Goal: Task Accomplishment & Management: Use online tool/utility

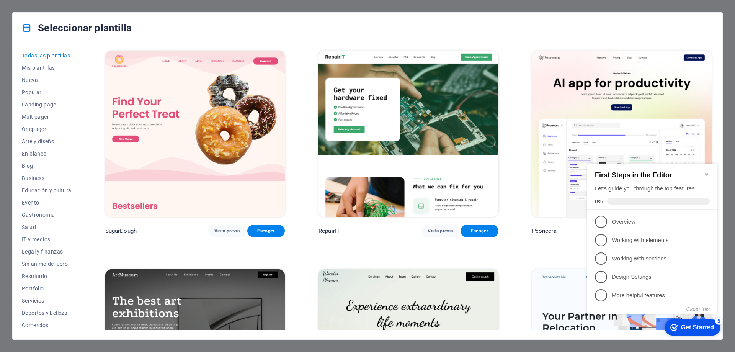
click at [720, 297] on div "checkmark Get Started 5 First Steps in the Editor Let's guide you through the t…" at bounding box center [653, 245] width 139 height 186
click at [729, 297] on div "Seleccionar plantilla Todas las plantillas Mis plantillas Nueva Popular Landing…" at bounding box center [367, 176] width 735 height 352
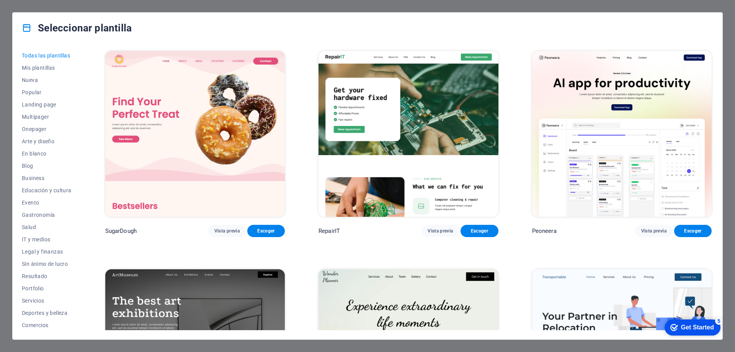
click at [3, 32] on div "Seleccionar plantilla Todas las plantillas Mis plantillas Nueva Popular Landing…" at bounding box center [367, 176] width 735 height 352
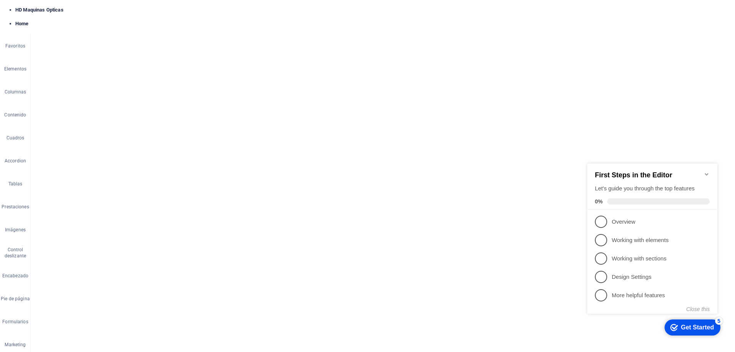
click at [709, 170] on div "First Steps in the Editor Let's guide you through the top features 0%" at bounding box center [652, 186] width 130 height 46
click at [708, 171] on icon "Minimize checklist" at bounding box center [706, 174] width 6 height 6
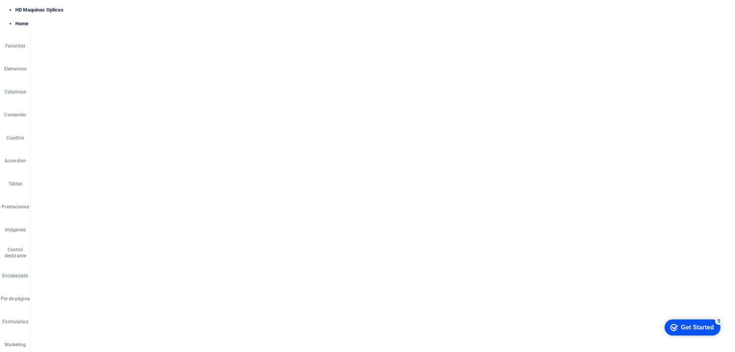
click at [533, 13] on span "Páginas" at bounding box center [531, 10] width 32 height 8
click at [581, 189] on span "Productos /productos" at bounding box center [591, 188] width 43 height 6
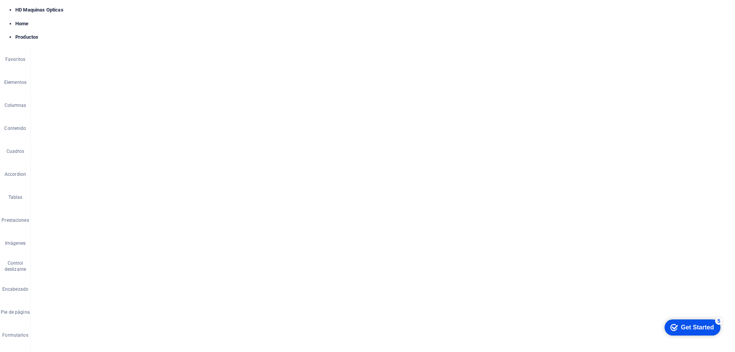
click at [587, 248] on span "Prueba Productos /prueba-productos" at bounding box center [606, 248] width 73 height 6
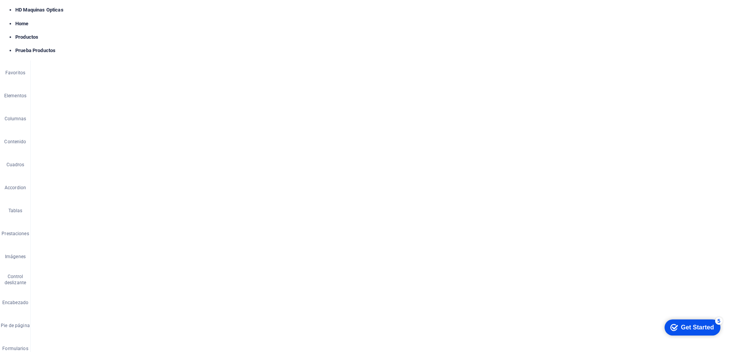
click at [87, 138] on icon at bounding box center [88, 141] width 4 height 8
click at [114, 165] on link "⏎ Editar" at bounding box center [121, 167] width 66 height 11
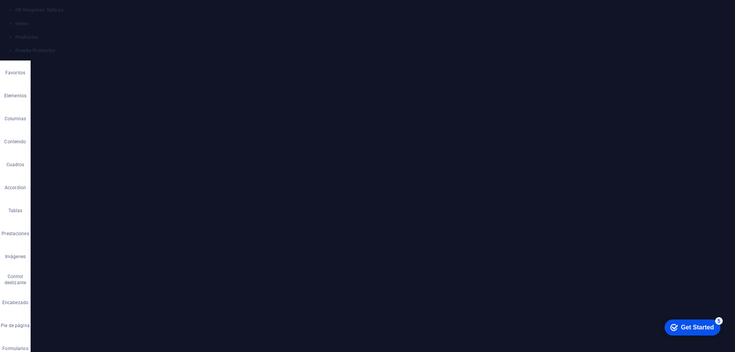
click at [207, 23] on icon "save" at bounding box center [205, 21] width 9 height 9
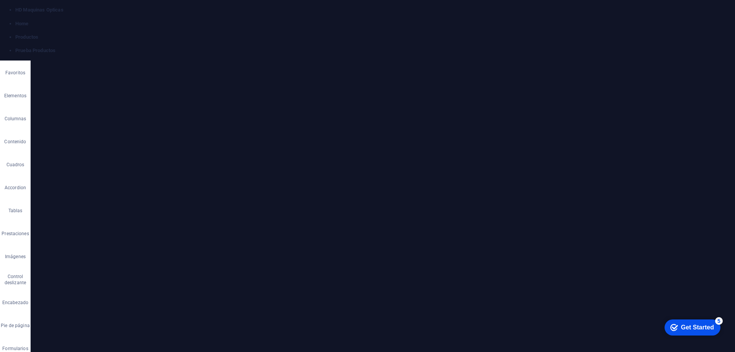
click at [680, 25] on button "Publicar" at bounding box center [675, 21] width 45 height 12
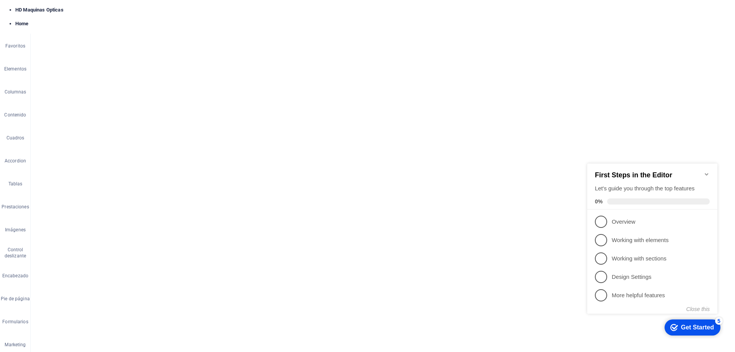
click at [533, 10] on span "Páginas" at bounding box center [531, 10] width 32 height 8
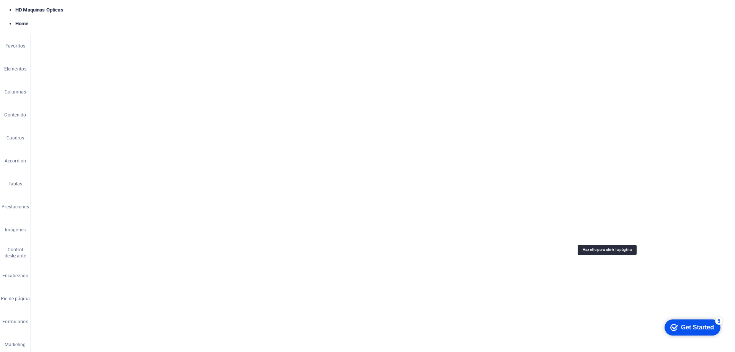
click at [585, 234] on span "Prueba Productos /prueba-productos" at bounding box center [606, 236] width 73 height 6
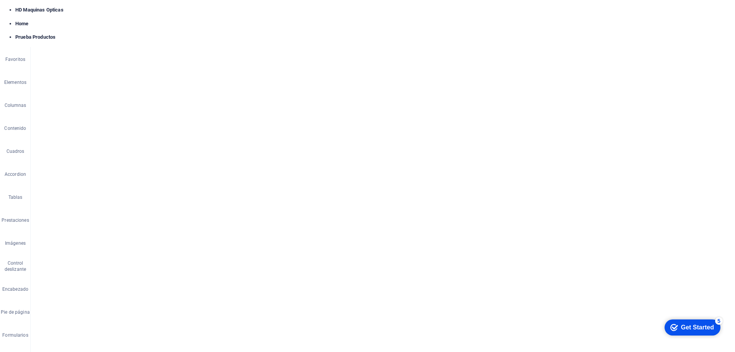
drag, startPoint x: 726, startPoint y: 44, endPoint x: 671, endPoint y: 27, distance: 57.6
click at [726, 44] on icon at bounding box center [726, 44] width 5 height 6
drag, startPoint x: 176, startPoint y: 23, endPoint x: 235, endPoint y: 53, distance: 66.9
click at [176, 23] on icon "button" at bounding box center [175, 21] width 9 height 9
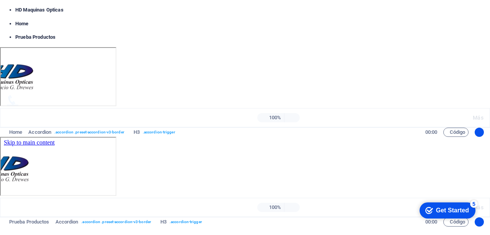
scroll to position [47, 0]
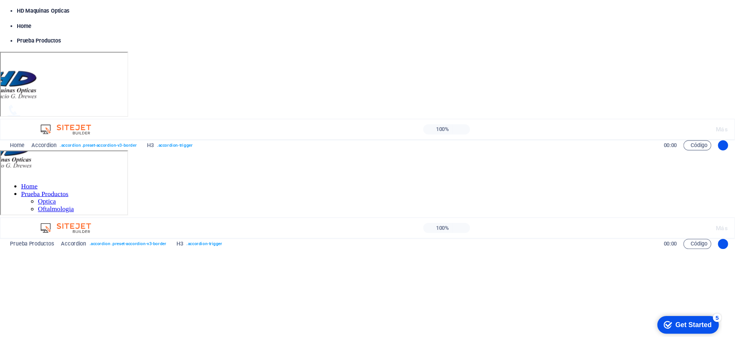
scroll to position [0, 0]
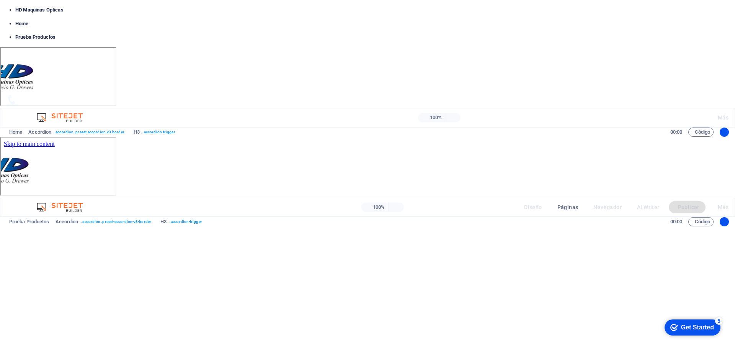
click at [176, 20] on icon "button" at bounding box center [175, 21] width 9 height 9
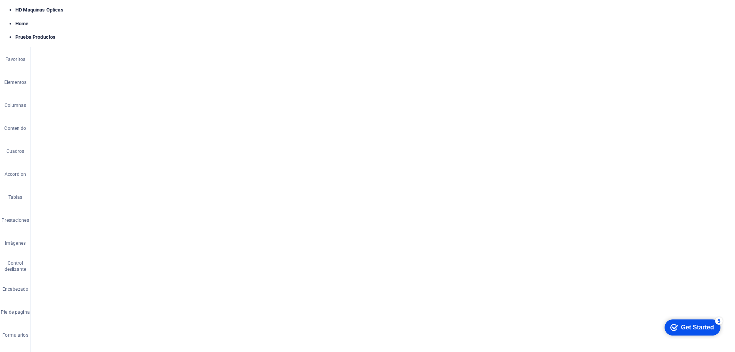
click at [69, 81] on icon at bounding box center [70, 79] width 4 height 8
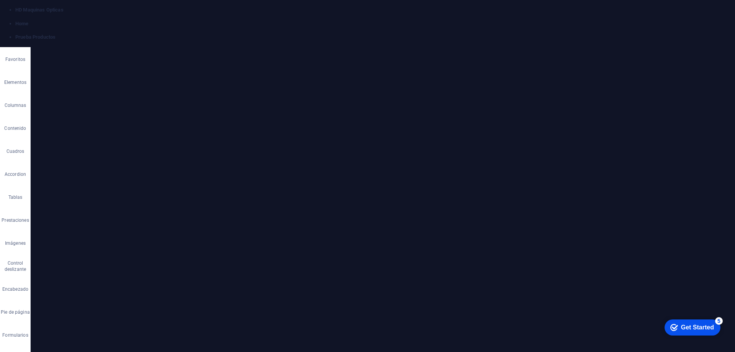
click at [150, 102] on select "Ninguno px rem % vh vw" at bounding box center [160, 103] width 39 height 9
click at [99, 63] on icon at bounding box center [98, 61] width 31 height 8
click at [129, 303] on div "Tipo de preajuste La configuración y variante seleccionada arriba afecta a todo…" at bounding box center [112, 318] width 150 height 31
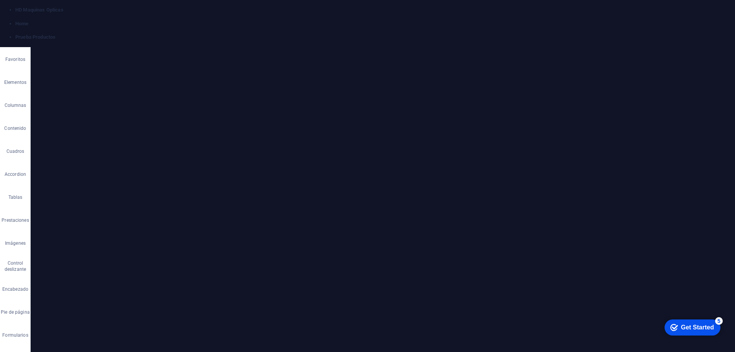
click at [128, 299] on h4 "Contenido" at bounding box center [112, 293] width 150 height 18
click at [59, 65] on h4 "Contenedor" at bounding box center [60, 65] width 47 height 16
click at [129, 169] on span "Editar diseño" at bounding box center [116, 169] width 124 height 9
select select "rem"
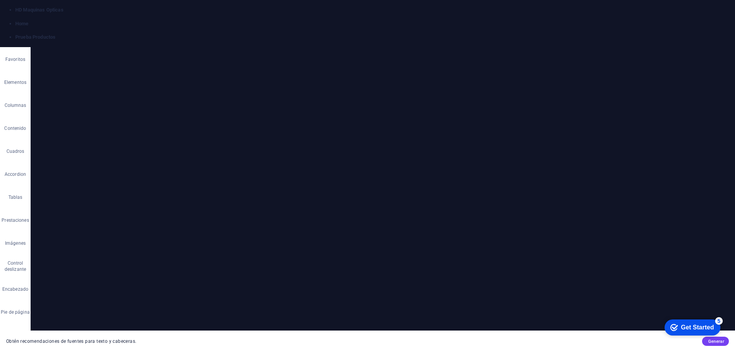
click at [672, 65] on h4 "Botones" at bounding box center [664, 65] width 47 height 16
click at [574, 64] on h4 "Texto" at bounding box center [574, 65] width 41 height 16
click at [599, 101] on button "Standard" at bounding box center [589, 104] width 59 height 9
click at [652, 102] on button "Bold" at bounding box center [644, 104] width 51 height 9
click at [625, 61] on icon at bounding box center [616, 61] width 43 height 8
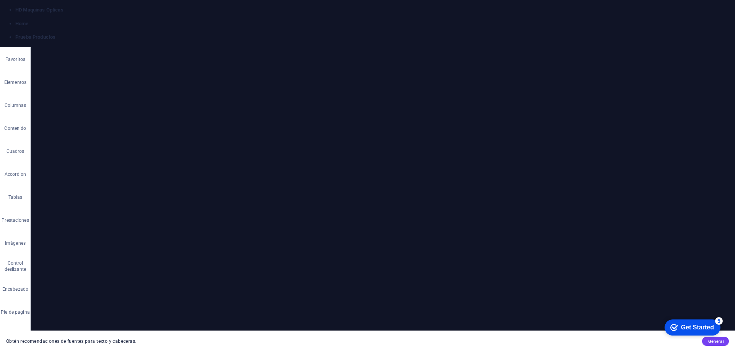
click at [726, 44] on icon at bounding box center [726, 44] width 5 height 6
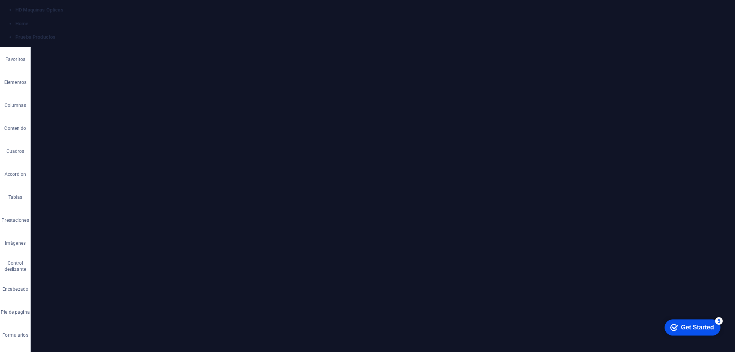
click at [101, 59] on icon at bounding box center [98, 61] width 31 height 8
click at [141, 80] on span "Element" at bounding box center [153, 83] width 60 height 9
click at [94, 249] on h4 "Posicionamiento" at bounding box center [112, 247] width 150 height 18
click at [83, 236] on span "Estático" at bounding box center [86, 233] width 13 height 9
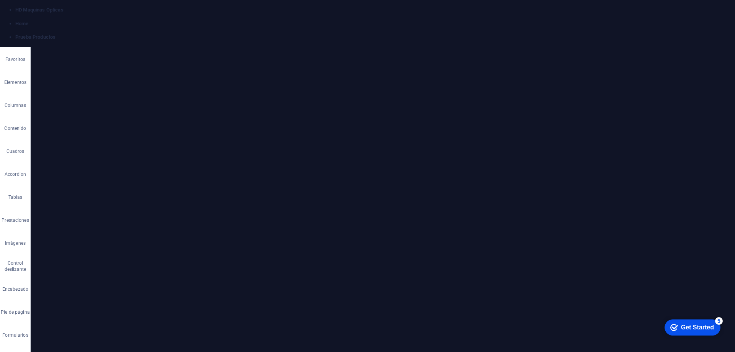
click at [106, 236] on span "Relativo" at bounding box center [106, 233] width 13 height 9
click at [70, 271] on select "automático px rem % em" at bounding box center [65, 270] width 44 height 9
click at [47, 273] on select "automático px rem % em" at bounding box center [65, 270] width 44 height 9
select select "px"
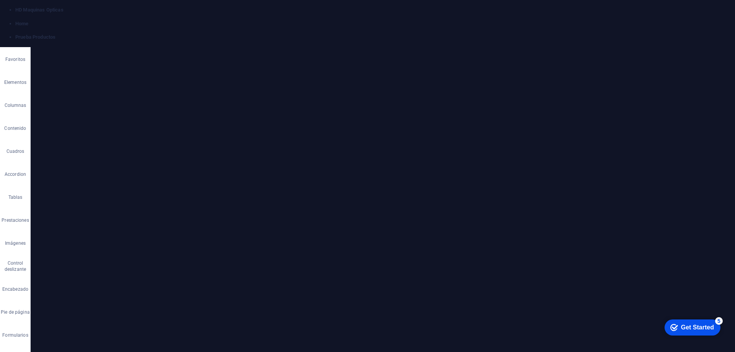
click at [76, 266] on select "automático px rem % em" at bounding box center [65, 270] width 44 height 9
type input "2"
click at [184, 43] on icon at bounding box center [184, 44] width 5 height 6
click at [211, 164] on div "OPTICA" at bounding box center [216, 223] width 112 height 118
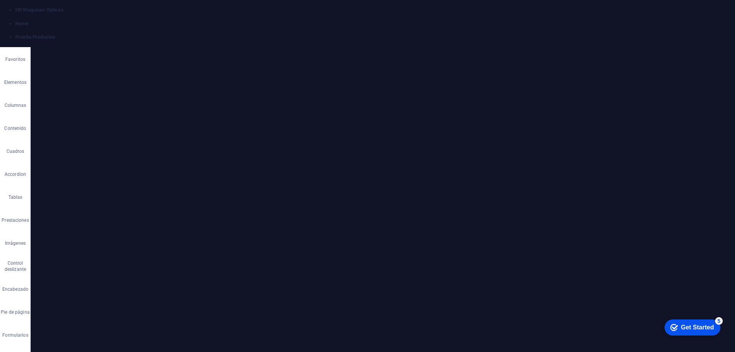
click at [116, 64] on icon at bounding box center [114, 61] width 44 height 8
click at [86, 257] on h4 "Posicionamiento" at bounding box center [112, 259] width 150 height 18
click at [102, 234] on span "Relativo" at bounding box center [106, 233] width 13 height 9
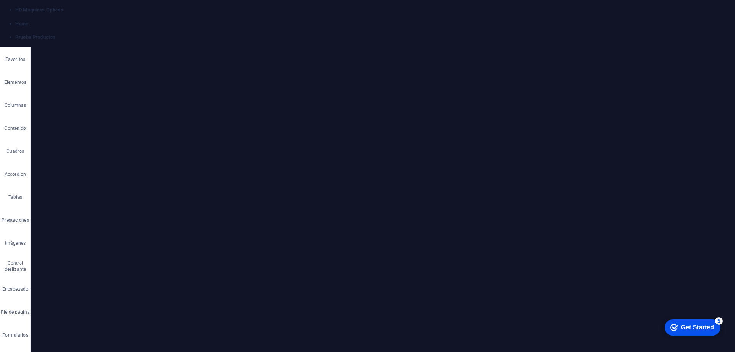
click at [59, 269] on select "automático px rem % em" at bounding box center [65, 270] width 44 height 9
select select "px"
click at [76, 266] on select "automático px rem % em" at bounding box center [65, 270] width 44 height 9
type input "1"
type input "-5"
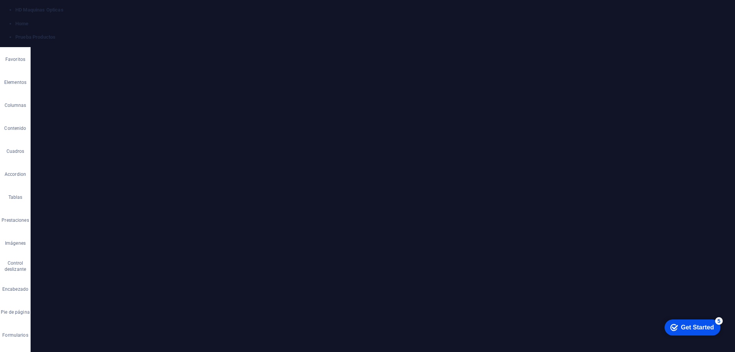
type input "-150"
click at [269, 75] on div "Home Prueba Productos Optica Oftalmologia Empresa Servicio Tecnico Contactenos …" at bounding box center [464, 67] width 540 height 72
click at [163, 164] on div "OPTICA" at bounding box center [159, 223] width 112 height 118
select select "px"
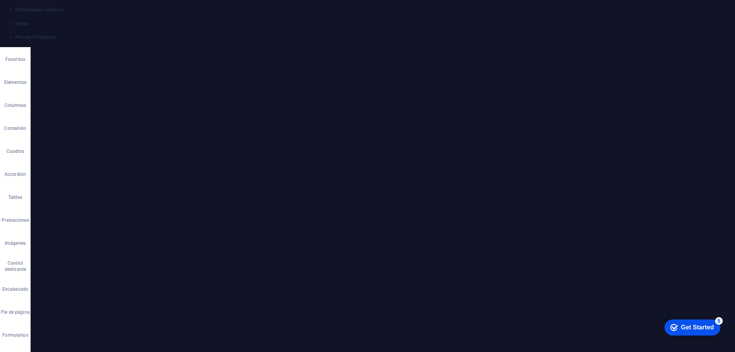
click at [85, 257] on h4 "Espaciado" at bounding box center [112, 256] width 150 height 18
click at [89, 254] on h4 "Espaciado" at bounding box center [112, 254] width 150 height 14
click at [65, 273] on input "-150" at bounding box center [69, 273] width 36 height 9
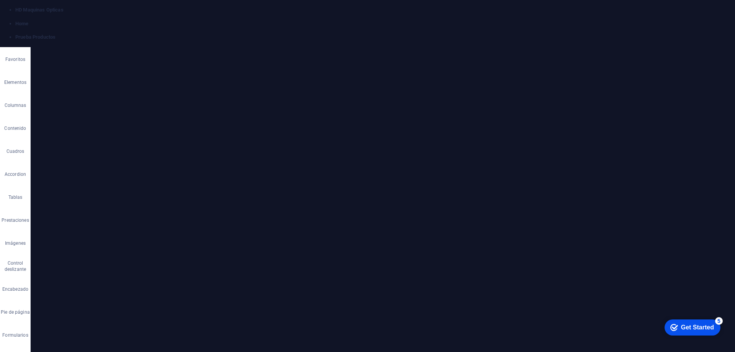
type input "-300"
click at [210, 59] on div "Home Prueba Productos Optica Oftalmologia Empresa Servicio Tecnico Contactenos …" at bounding box center [464, 67] width 540 height 72
click at [235, 282] on div "OFTALMOLOGIA" at bounding box center [216, 305] width 112 height 47
click at [117, 57] on icon at bounding box center [114, 61] width 44 height 8
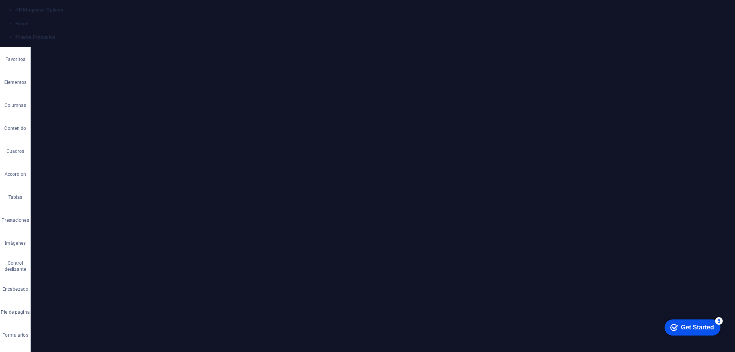
scroll to position [91, 0]
click at [86, 245] on h4 "Posicionamiento" at bounding box center [112, 244] width 150 height 18
click at [111, 234] on span "Relativo" at bounding box center [106, 233] width 13 height 9
click at [78, 270] on select "automático px rem % em" at bounding box center [65, 270] width 44 height 9
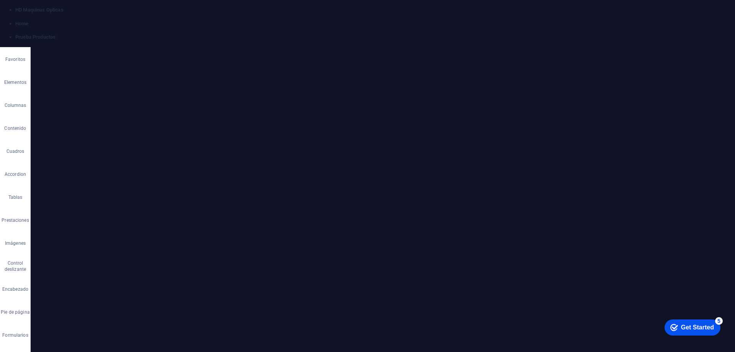
select select "px"
click at [76, 266] on select "automático px rem % em" at bounding box center [65, 270] width 44 height 9
type input "0"
type input "-300"
click at [257, 188] on div "OPTICA Biseladoras automaticas Suelta el contenido aquí o Añadir elementos Pega…" at bounding box center [465, 247] width 540 height 288
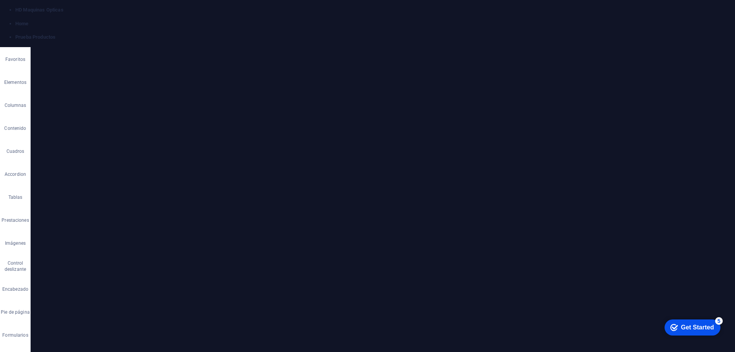
click at [311, 140] on icon at bounding box center [312, 141] width 4 height 8
click at [352, 148] on link "Estilo" at bounding box center [359, 145] width 95 height 11
select select "rem"
select select "px"
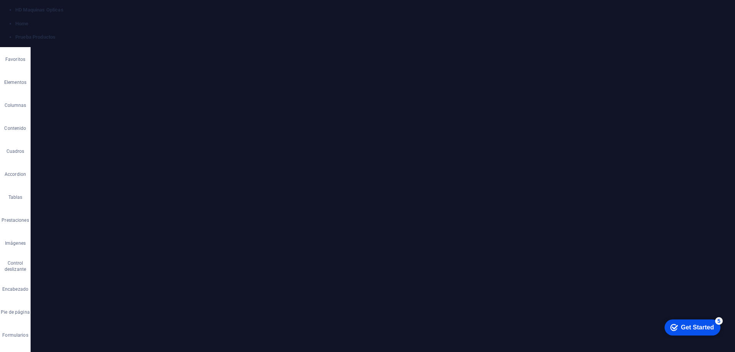
select select "px"
select select "preset-accordion-v3-border"
click at [157, 85] on span "Element" at bounding box center [153, 83] width 60 height 9
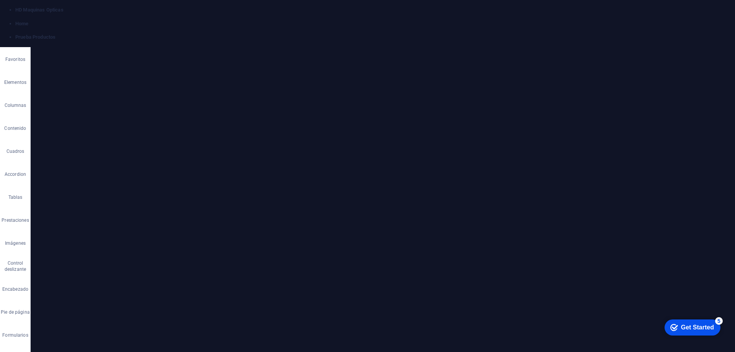
click at [73, 228] on input "2" at bounding box center [69, 226] width 36 height 9
type input "2"
click at [186, 46] on icon at bounding box center [184, 44] width 5 height 6
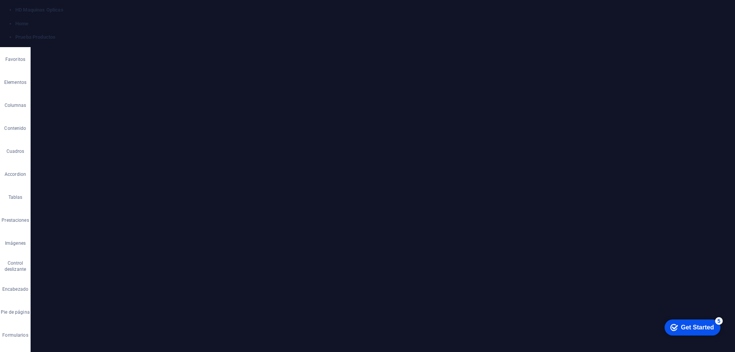
click at [313, 141] on icon at bounding box center [312, 141] width 4 height 8
click at [322, 147] on link "Estilo" at bounding box center [360, 147] width 95 height 11
select select "px"
select select "rem"
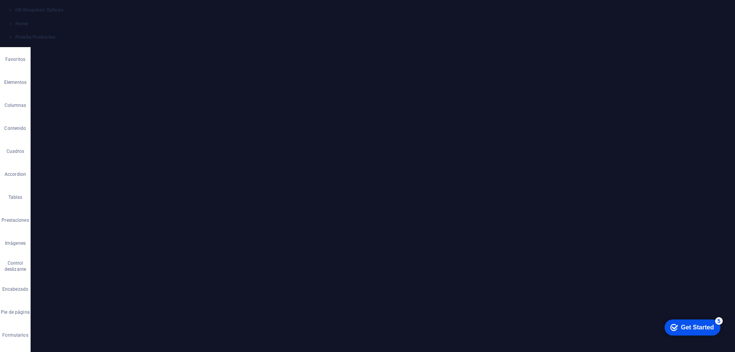
select select "px"
select select "preset-accordion-v3-border"
click at [132, 82] on span "Element" at bounding box center [153, 83] width 60 height 9
click at [70, 301] on input "2" at bounding box center [69, 299] width 36 height 9
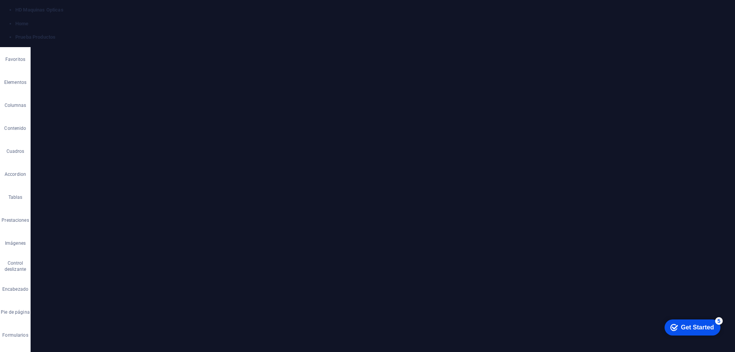
type input "2"
type input "-150"
drag, startPoint x: 184, startPoint y: 44, endPoint x: 157, endPoint y: 18, distance: 37.9
click at [184, 44] on icon at bounding box center [184, 44] width 5 height 6
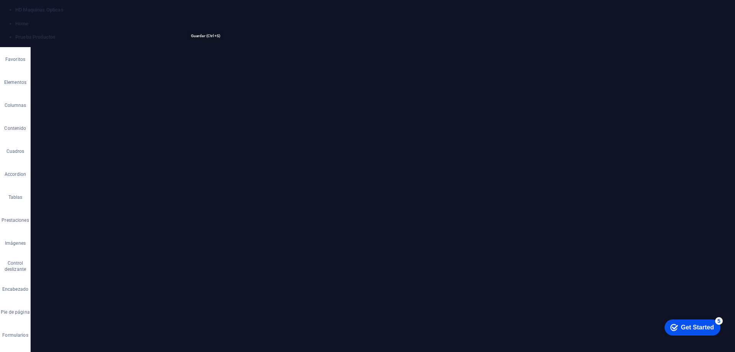
click at [204, 19] on icon "save" at bounding box center [205, 21] width 9 height 9
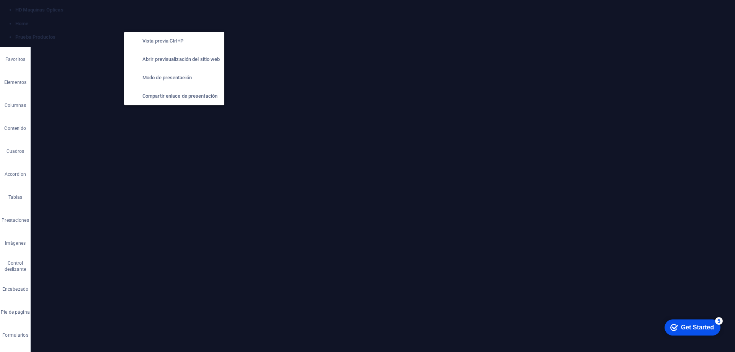
click at [174, 21] on icon "button" at bounding box center [175, 21] width 9 height 9
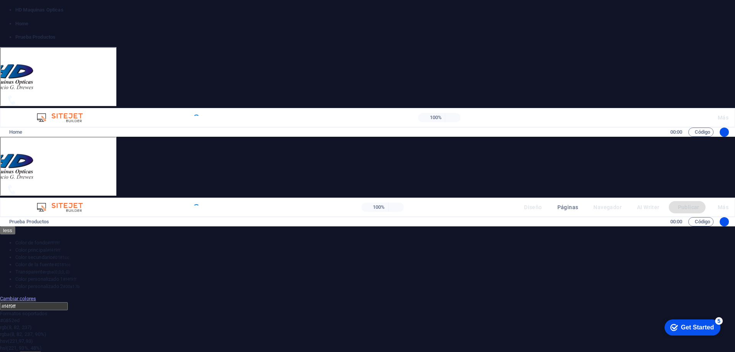
click at [54, 164] on link "OPTICA" at bounding box center [93, 174] width 112 height 21
click at [70, 186] on link "OFTALMOLOGIA" at bounding box center [93, 196] width 112 height 21
click at [71, 186] on link "OFTALMOLOGIA" at bounding box center [93, 196] width 112 height 21
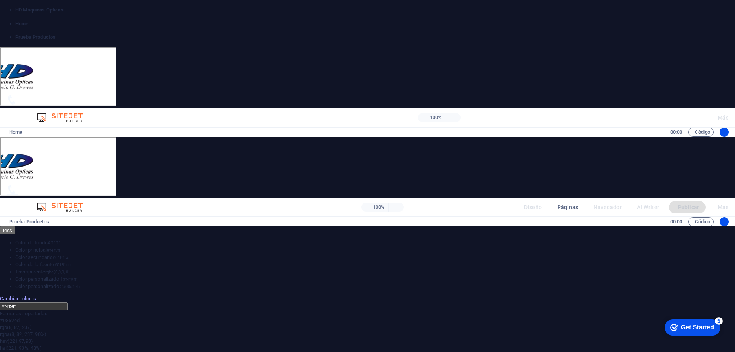
click at [71, 164] on link "OPTICA" at bounding box center [93, 174] width 112 height 21
click at [72, 186] on link "OFTALMOLOGIA" at bounding box center [93, 196] width 112 height 21
click at [77, 164] on link "OPTICA" at bounding box center [93, 174] width 112 height 21
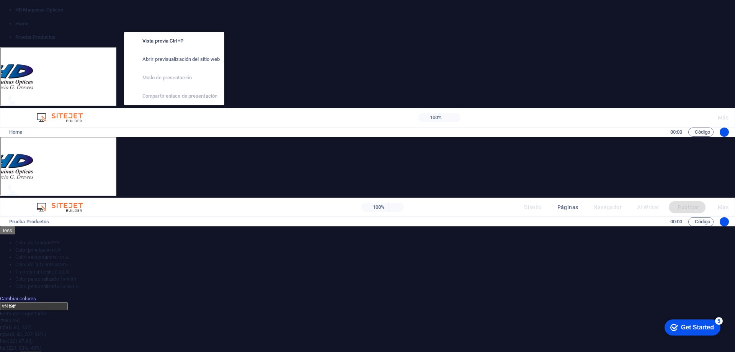
click at [175, 23] on icon "button" at bounding box center [175, 21] width 9 height 9
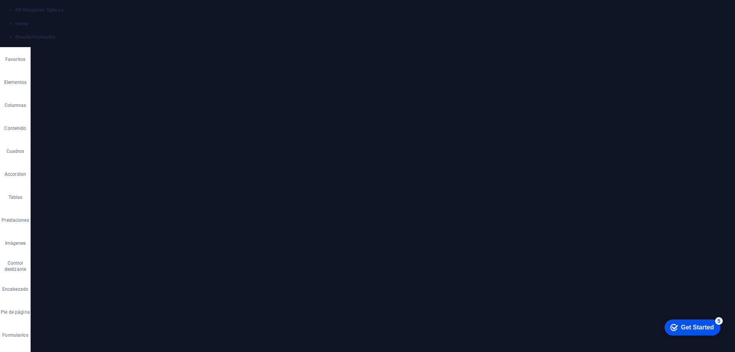
click at [283, 158] on link "Estilo" at bounding box center [319, 158] width 95 height 11
select select "rem"
select select "px"
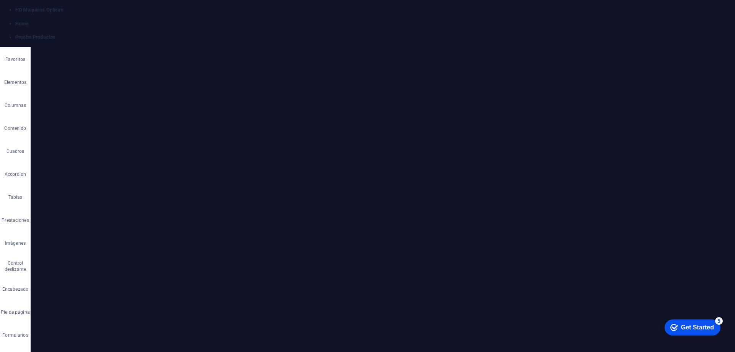
select select "preset-accordion-v3-border"
click at [109, 171] on h4 "Desencadenador" at bounding box center [112, 177] width 150 height 18
click at [109, 171] on h4 "Desencadenador" at bounding box center [112, 175] width 150 height 14
click at [131, 88] on div "Accordion Element" at bounding box center [112, 84] width 150 height 10
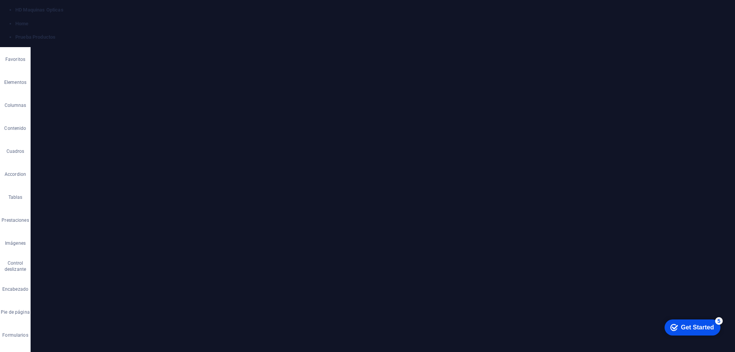
click at [137, 84] on span "Element" at bounding box center [153, 83] width 60 height 9
click at [66, 303] on input "20" at bounding box center [69, 299] width 36 height 9
type input "200"
click at [185, 44] on icon at bounding box center [184, 44] width 5 height 6
click at [321, 148] on icon at bounding box center [320, 147] width 4 height 8
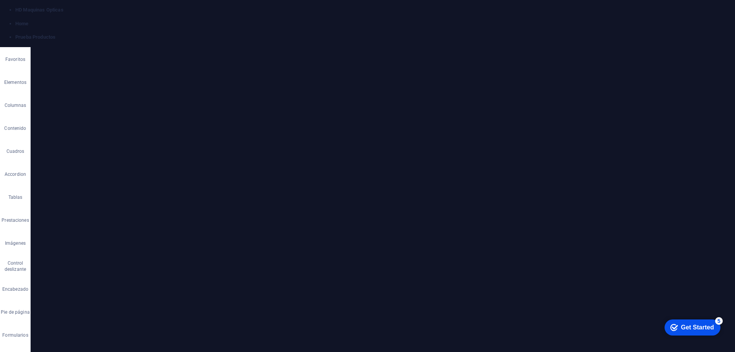
click at [348, 154] on link "Estilo" at bounding box center [368, 154] width 95 height 11
select select "rem"
select select "px"
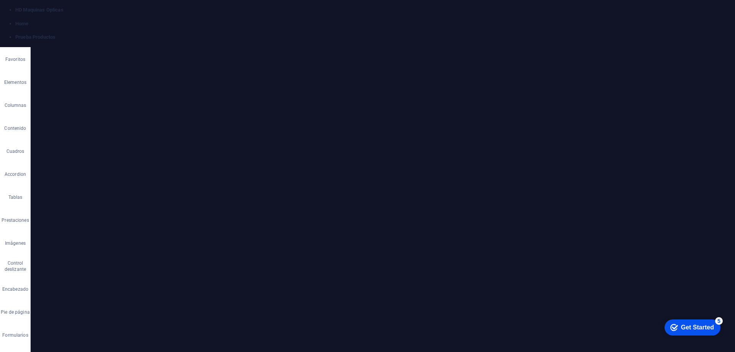
select select "preset-accordion-v3-border"
click at [142, 80] on span "Element" at bounding box center [153, 83] width 60 height 9
click at [63, 302] on input "2" at bounding box center [69, 299] width 36 height 9
type input "2"
click at [185, 46] on icon at bounding box center [184, 44] width 5 height 6
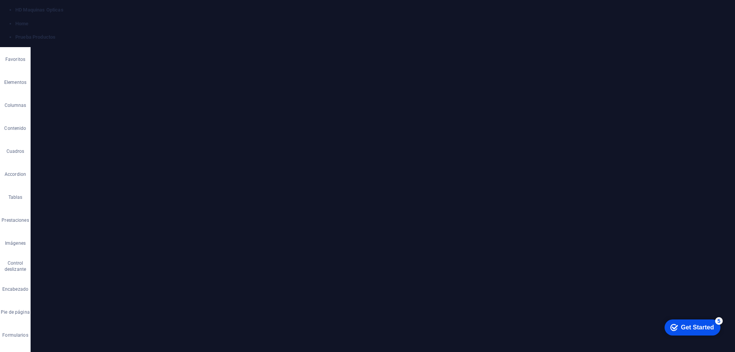
click at [337, 164] on div "Biseladoras automaticas Suelta el contenido aquí o Añadir elementos Pegar porta…" at bounding box center [439, 223] width 335 height 118
click at [133, 60] on icon at bounding box center [133, 61] width 33 height 8
click at [103, 61] on icon at bounding box center [98, 61] width 31 height 8
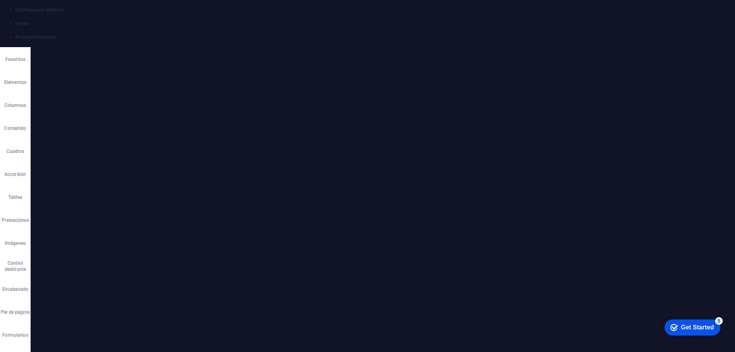
click at [80, 259] on h4 "Posicionamiento" at bounding box center [112, 259] width 150 height 18
click at [105, 272] on span "Relativo" at bounding box center [106, 274] width 13 height 9
click at [61, 236] on select "automático px rem % em" at bounding box center [65, 235] width 44 height 9
select select "px"
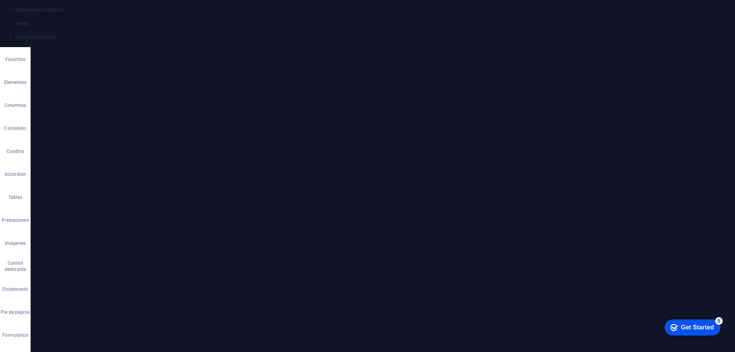
click at [76, 231] on select "automático px rem % em" at bounding box center [65, 235] width 44 height 9
type input "1"
type input "-1"
type input "-2"
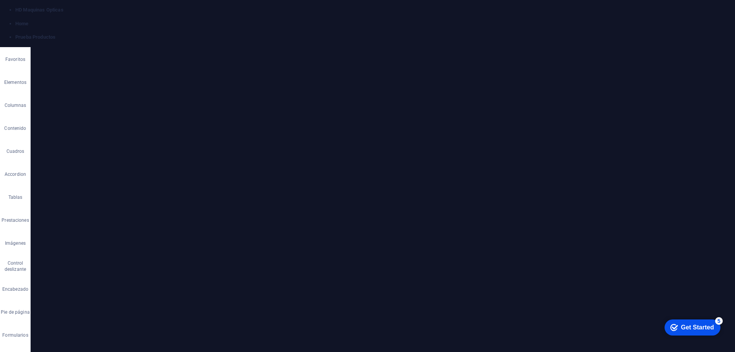
type input "-310"
click at [283, 61] on div "Home Prueba Productos Optica Oftalmologia Empresa Servicio Tecnico Contactenos …" at bounding box center [464, 67] width 540 height 72
click at [255, 164] on div "Biseladoras automaticas Suelta el contenido aquí o Añadir elementos Pegar porta…" at bounding box center [320, 223] width 335 height 118
select select "px"
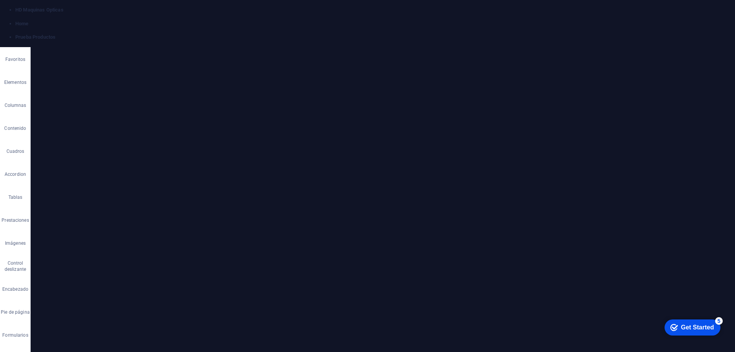
click at [72, 232] on input "-310" at bounding box center [69, 235] width 36 height 9
type input "-300"
click at [224, 228] on div "OPTICA Biseladoras automaticas Suelta el contenido aquí o Añadir elementos Pega…" at bounding box center [465, 247] width 540 height 288
click at [292, 282] on div "autorefractometros mesas motorizadas" at bounding box center [439, 305] width 335 height 47
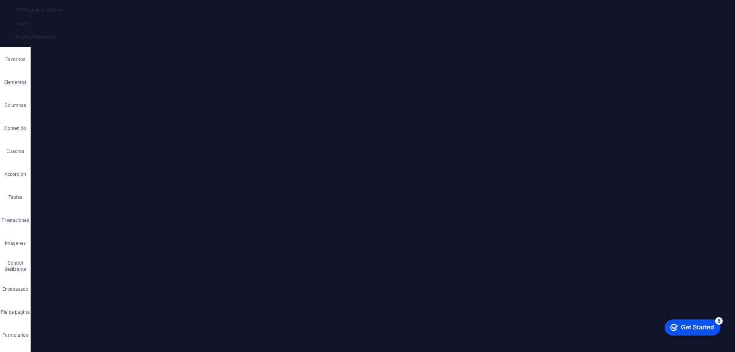
click at [95, 62] on icon at bounding box center [98, 61] width 31 height 8
click at [72, 244] on h4 "Posicionamiento" at bounding box center [112, 244] width 150 height 18
click at [108, 260] on span "Relativo" at bounding box center [106, 259] width 13 height 9
drag, startPoint x: 60, startPoint y: 298, endPoint x: 67, endPoint y: 298, distance: 6.5
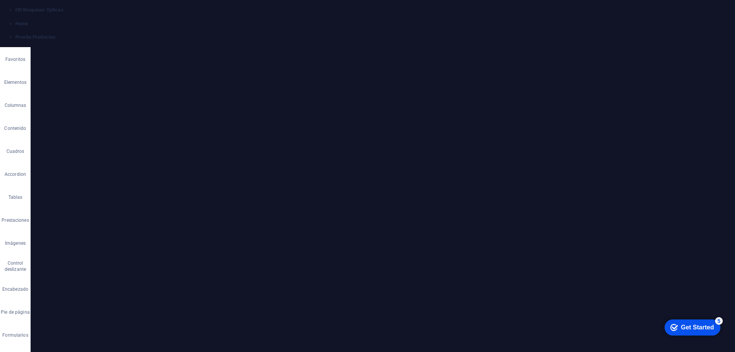
click at [60, 298] on select "automático px rem % em" at bounding box center [65, 297] width 44 height 9
select select "px"
click at [76, 293] on select "automático px rem % em" at bounding box center [65, 297] width 44 height 9
type input "0"
type input "-300"
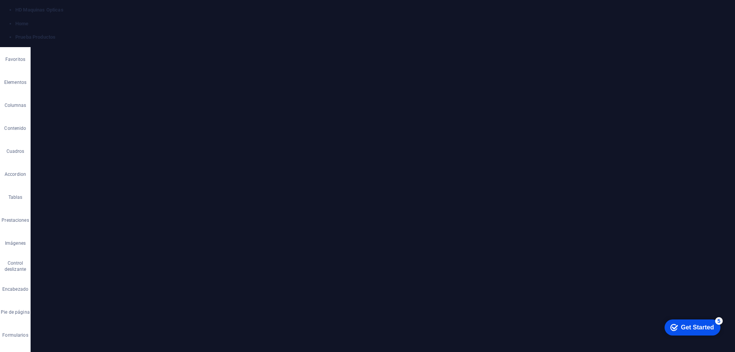
click at [182, 41] on icon at bounding box center [184, 44] width 5 height 6
click at [208, 20] on icon "save" at bounding box center [205, 21] width 9 height 9
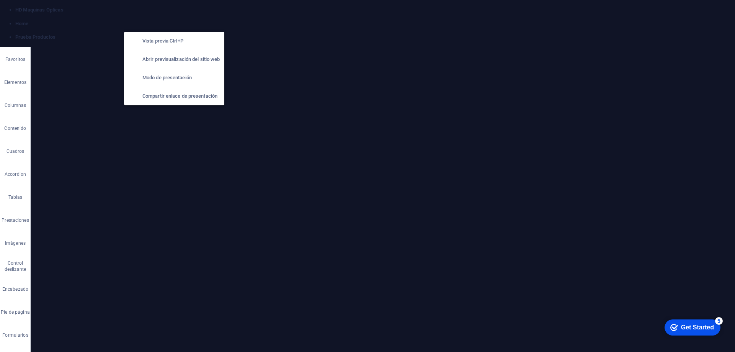
click at [176, 21] on icon "button" at bounding box center [175, 21] width 9 height 9
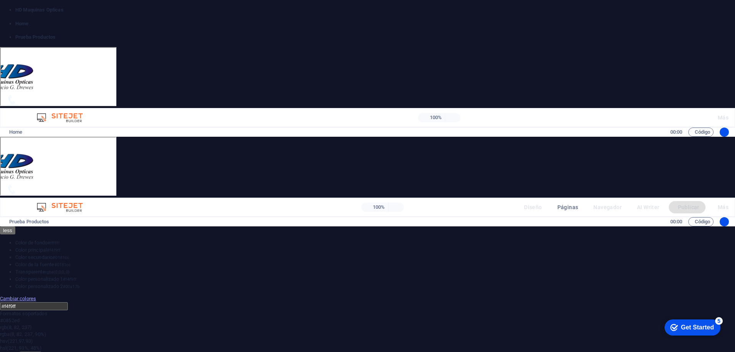
click at [85, 164] on link "OPTICA" at bounding box center [86, 174] width 112 height 21
click at [78, 164] on link "OPTICA" at bounding box center [86, 174] width 112 height 21
click at [80, 186] on link "OFTALMOLOGIA" at bounding box center [86, 196] width 112 height 21
click at [80, 164] on link "OPTICA" at bounding box center [86, 174] width 112 height 21
click at [70, 186] on link "OFTALMOLOGIA" at bounding box center [86, 196] width 112 height 21
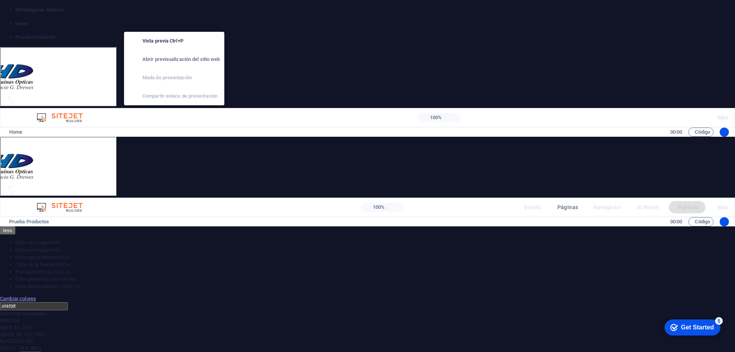
click at [172, 20] on icon "button" at bounding box center [175, 21] width 9 height 9
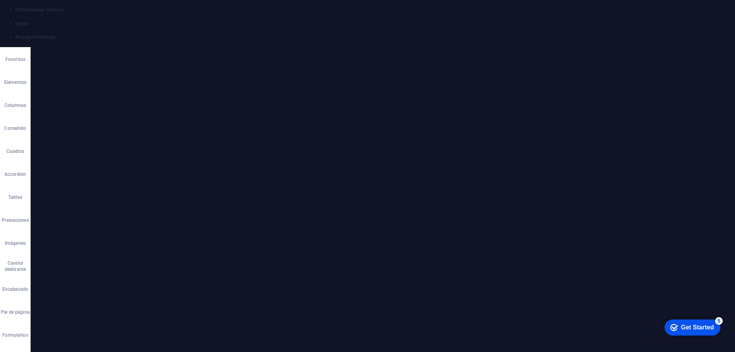
click at [281, 221] on span "Añadir elementos" at bounding box center [297, 226] width 47 height 11
drag, startPoint x: 319, startPoint y: 331, endPoint x: 156, endPoint y: 300, distance: 165.5
click at [319, 331] on link "Ctrl ⏎ Más elementos ..." at bounding box center [309, 329] width 54 height 11
click at [114, 228] on div at bounding box center [113, 223] width 25 height 28
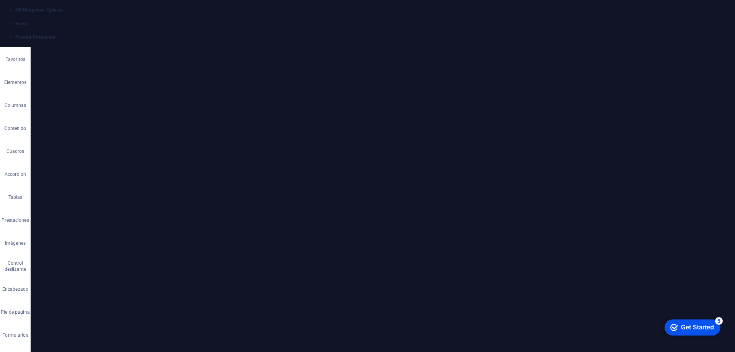
drag, startPoint x: 273, startPoint y: 160, endPoint x: 306, endPoint y: 256, distance: 101.2
drag, startPoint x: 183, startPoint y: 44, endPoint x: 155, endPoint y: 14, distance: 40.6
click at [183, 44] on icon at bounding box center [184, 44] width 5 height 6
click at [204, 23] on icon "save" at bounding box center [205, 21] width 9 height 9
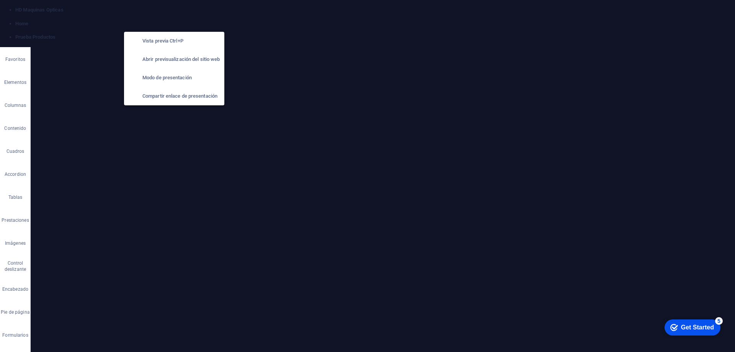
click at [179, 18] on icon "button" at bounding box center [175, 21] width 9 height 9
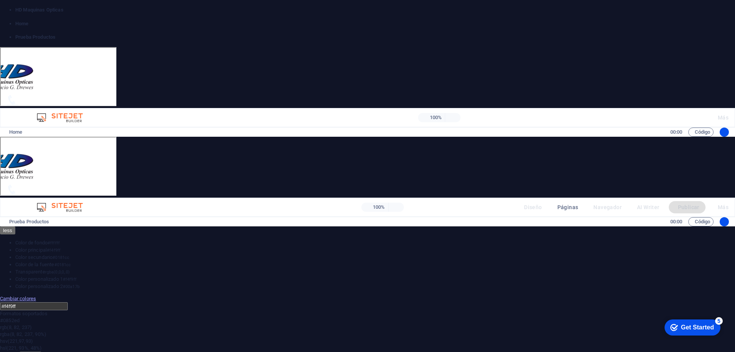
click at [64, 186] on link "OFTALMOLOGIA" at bounding box center [86, 196] width 112 height 21
click at [72, 164] on link "OPTICA" at bounding box center [86, 174] width 112 height 21
click at [189, 171] on link "Biseladoras automaticas" at bounding box center [199, 179] width 102 height 17
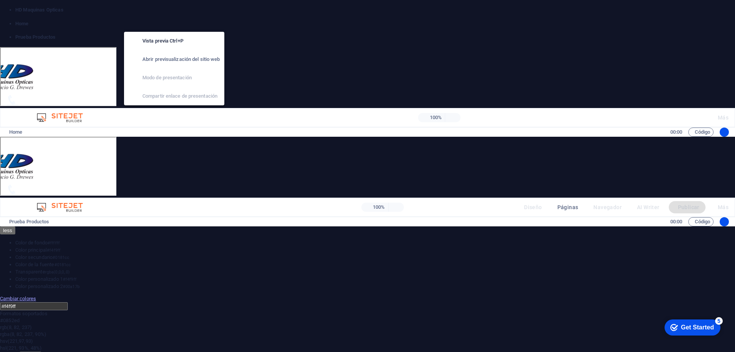
click at [174, 24] on icon "button" at bounding box center [175, 21] width 9 height 9
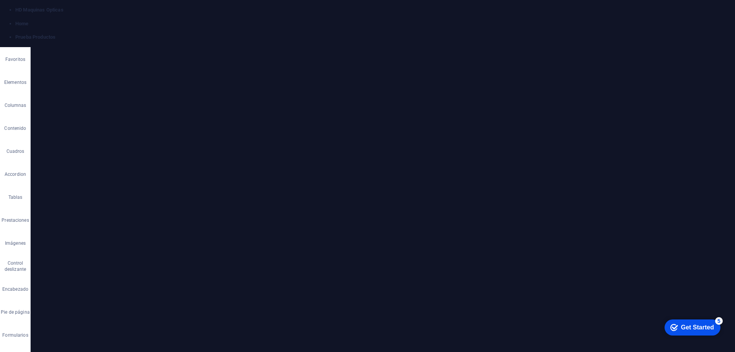
click at [270, 298] on link "⌦ Eliminar" at bounding box center [274, 299] width 66 height 11
click at [296, 221] on span "Añadir elementos" at bounding box center [297, 226] width 47 height 11
click at [344, 221] on span "Pegar portapapeles" at bounding box center [350, 226] width 52 height 11
click at [289, 221] on span "Añadir elementos" at bounding box center [297, 226] width 47 height 11
click at [324, 326] on link "Ctrl ⏎ Más elementos ..." at bounding box center [316, 327] width 54 height 11
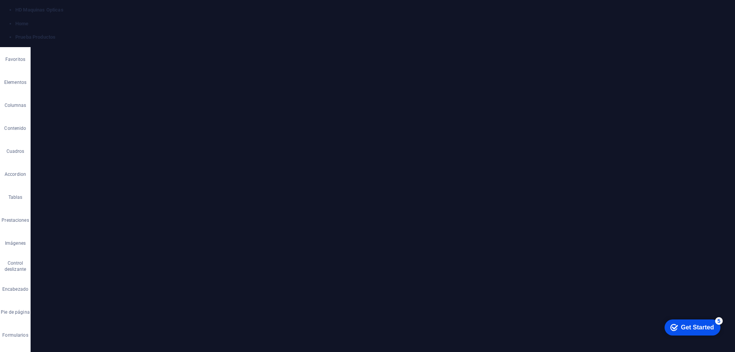
click at [150, 43] on icon "close panel" at bounding box center [151, 41] width 9 height 9
click at [102, 165] on div "OPTICA" at bounding box center [101, 223] width 112 height 118
select select "px"
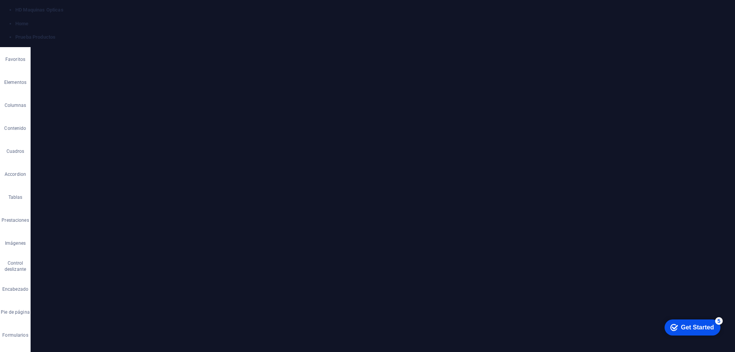
click at [216, 240] on div "OPTICA Biseladoras automaticas Suelta el contenido aquí o Añadir elementos Pega…" at bounding box center [465, 247] width 540 height 288
click at [86, 282] on div "OFTALMOLOGIA" at bounding box center [101, 305] width 112 height 47
select select "px"
click at [124, 232] on button at bounding box center [129, 234] width 21 height 9
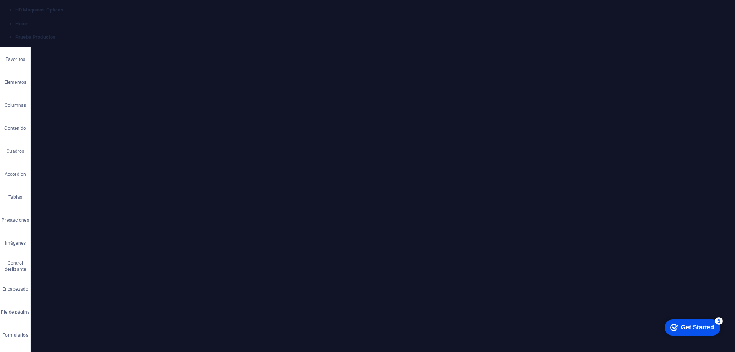
click at [103, 234] on button at bounding box center [107, 234] width 21 height 9
click at [112, 170] on span "Disposición de contenedor" at bounding box center [116, 170] width 124 height 9
drag, startPoint x: 183, startPoint y: 45, endPoint x: 153, endPoint y: 16, distance: 41.7
click at [183, 45] on icon at bounding box center [184, 44] width 5 height 6
click at [80, 282] on div "OFTALMOLOGIA" at bounding box center [101, 305] width 112 height 47
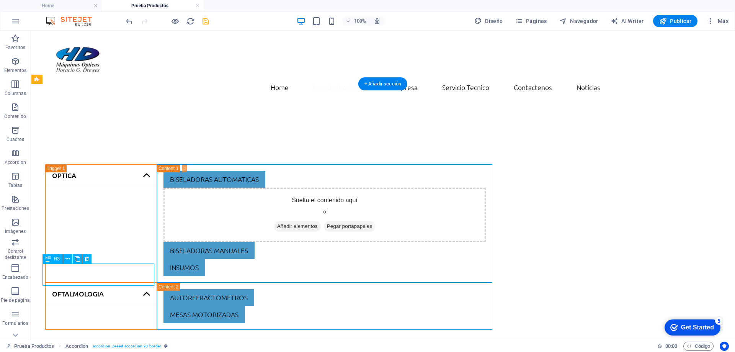
click at [80, 282] on div "OFTALMOLOGIA" at bounding box center [101, 305] width 112 height 47
select select "px"
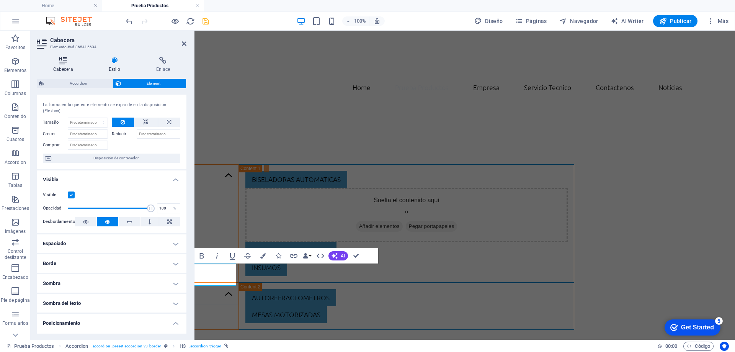
scroll to position [0, 0]
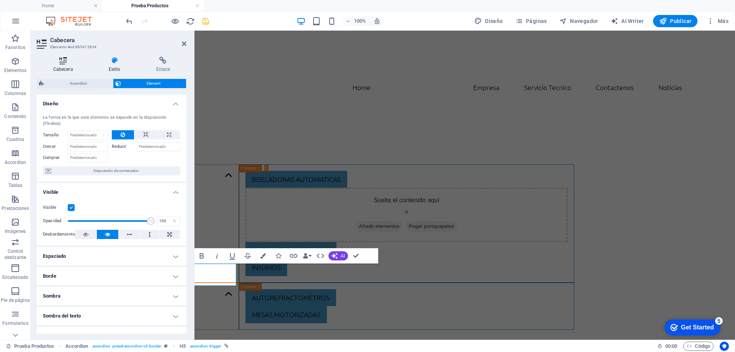
click at [68, 61] on icon at bounding box center [63, 61] width 52 height 8
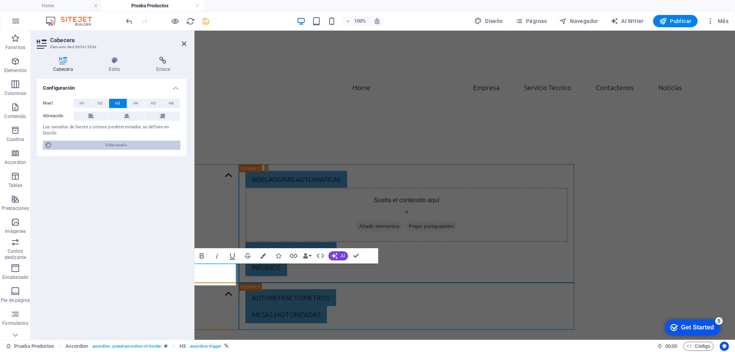
click at [111, 145] on span "Editar diseño" at bounding box center [116, 144] width 124 height 9
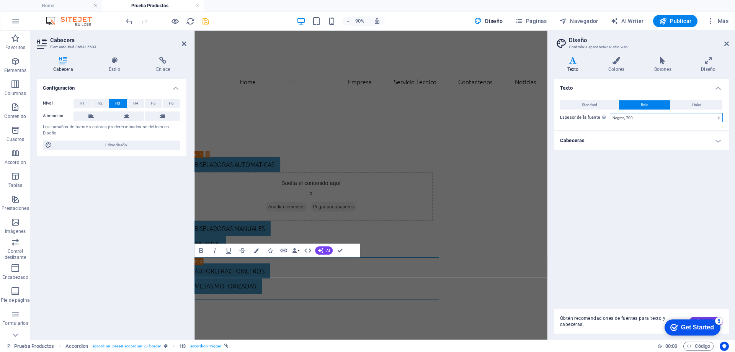
click at [654, 118] on select "Fino, 100 Extra [PERSON_NAME], 200 [PERSON_NAME], 300 Normal, 400 Medio, 500 [D…" at bounding box center [666, 117] width 113 height 9
select select "900"
click at [610, 113] on select "Fino, 100 Extra [PERSON_NAME], 200 [PERSON_NAME], 300 Normal, 400 Medio, 500 [D…" at bounding box center [666, 117] width 113 height 9
click at [184, 41] on icon at bounding box center [184, 44] width 5 height 6
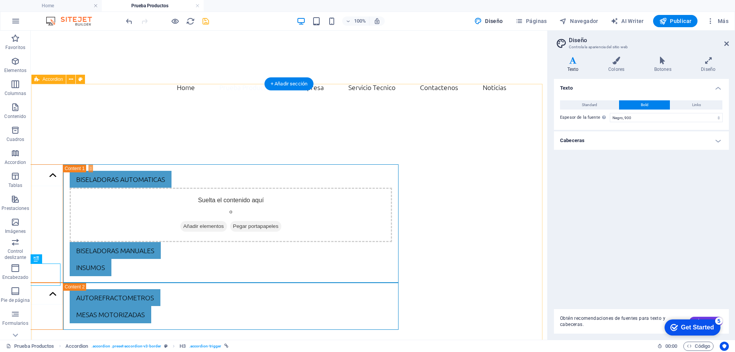
click at [240, 123] on div "OPTICA Biseladoras automaticas Suelta el contenido aquí o Añadir elementos Pega…" at bounding box center [289, 247] width 517 height 288
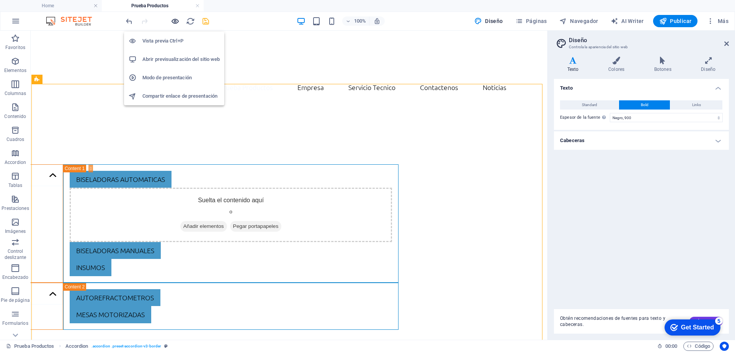
click at [173, 22] on icon "button" at bounding box center [175, 21] width 9 height 9
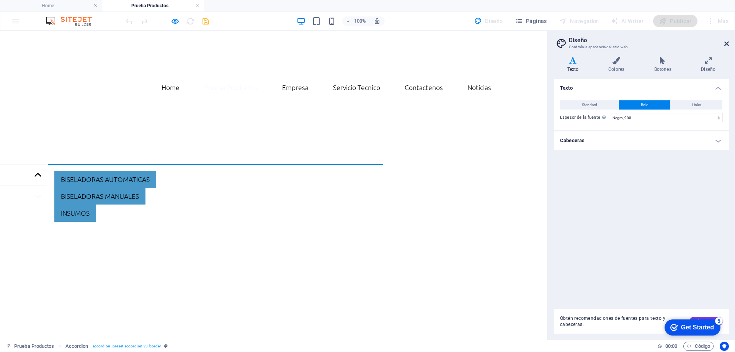
click at [725, 43] on icon at bounding box center [726, 44] width 5 height 6
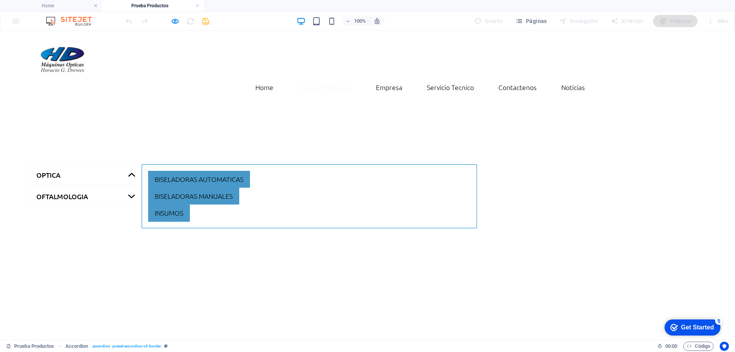
click at [62, 186] on link "OFTALMOLOGIA" at bounding box center [86, 196] width 112 height 21
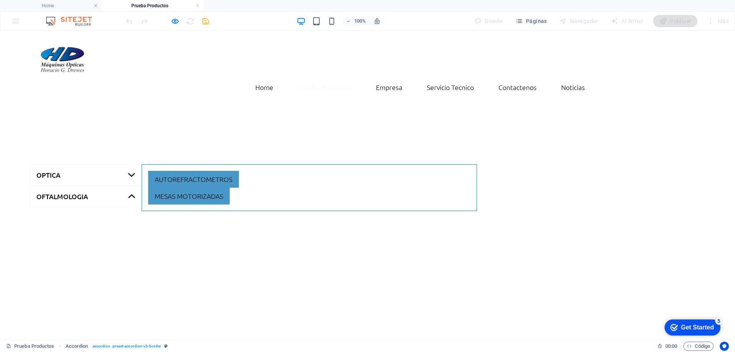
click at [63, 164] on link "OPTICA" at bounding box center [86, 174] width 112 height 21
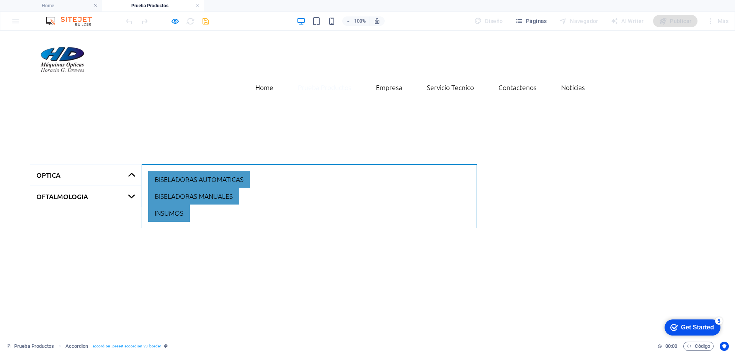
click at [50, 186] on link "OFTALMOLOGIA" at bounding box center [86, 196] width 112 height 21
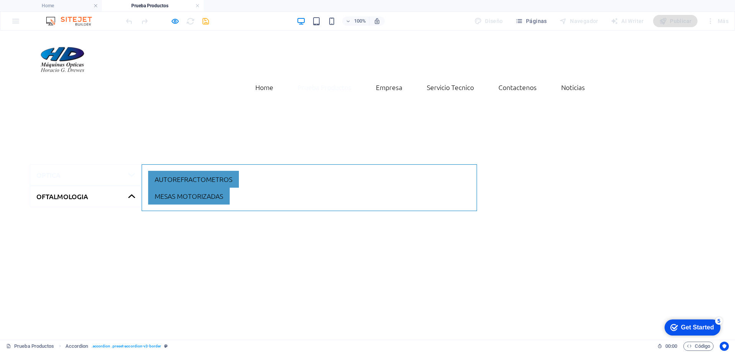
drag, startPoint x: 113, startPoint y: 288, endPoint x: 116, endPoint y: 285, distance: 4.1
click at [90, 164] on link "OPTICA" at bounding box center [86, 174] width 112 height 21
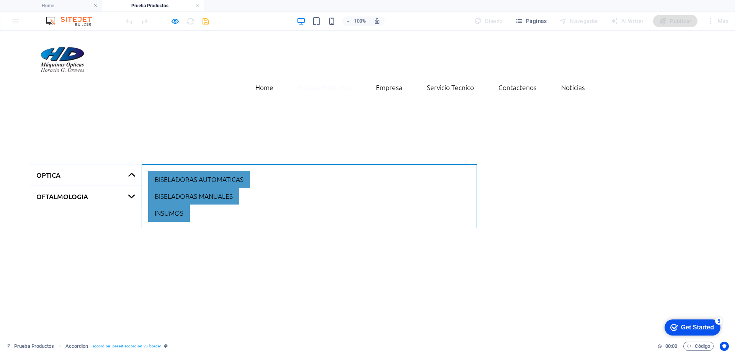
click at [78, 186] on link "OFTALMOLOGIA" at bounding box center [86, 196] width 112 height 21
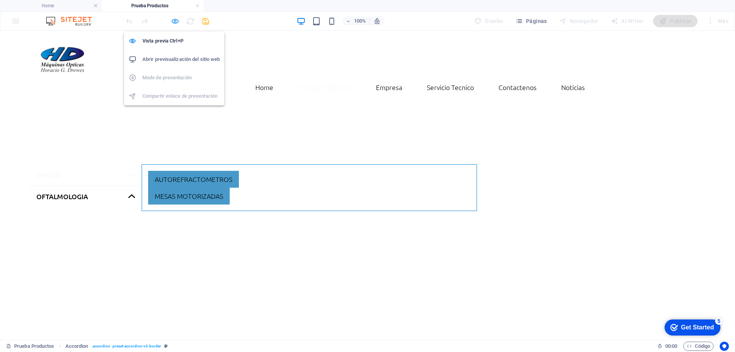
click at [171, 22] on icon "button" at bounding box center [175, 21] width 9 height 9
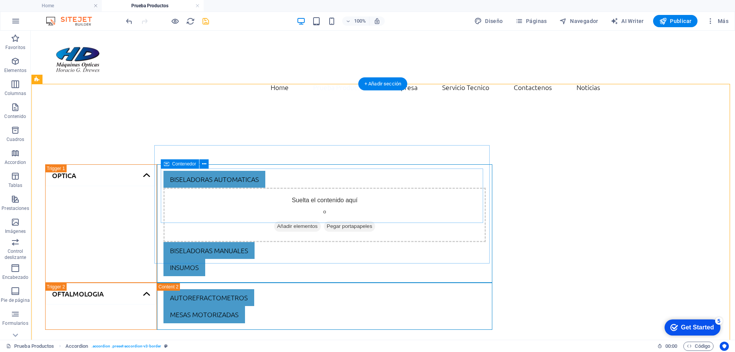
click at [293, 221] on span "Añadir elementos" at bounding box center [297, 226] width 47 height 11
click at [105, 164] on div "OPTICA" at bounding box center [101, 223] width 112 height 118
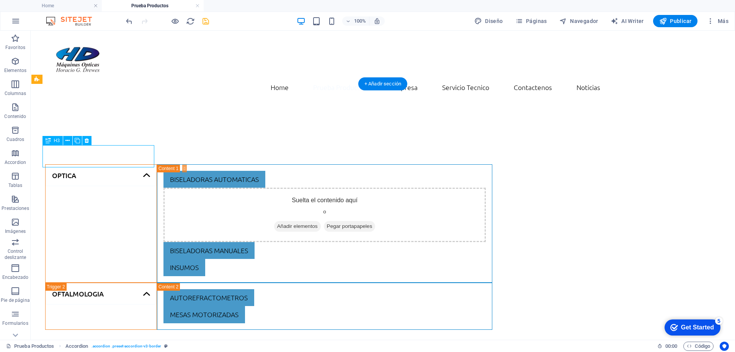
click at [105, 164] on div "OPTICA" at bounding box center [101, 223] width 112 height 118
select select "px"
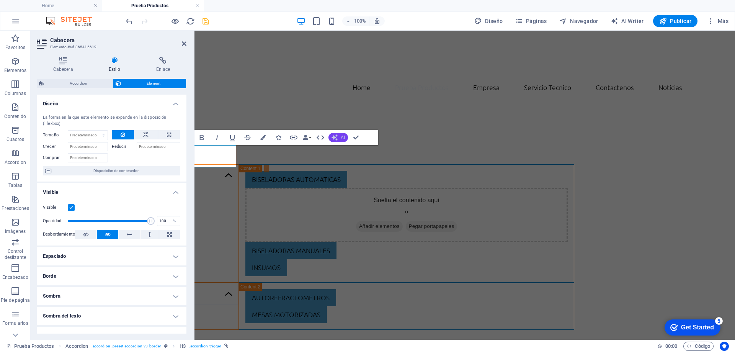
click at [339, 136] on button "AI" at bounding box center [338, 137] width 20 height 9
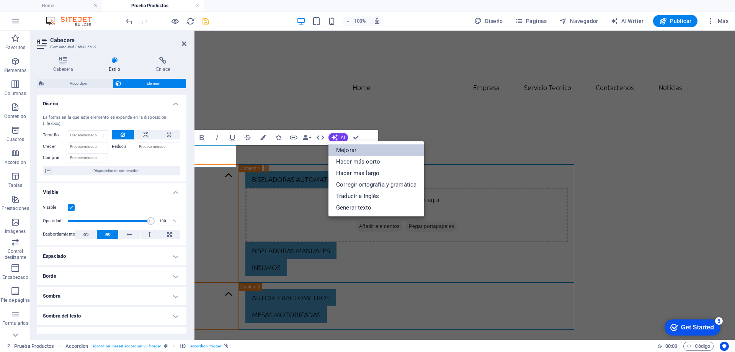
click at [367, 149] on link "Mejorar" at bounding box center [376, 149] width 96 height 11
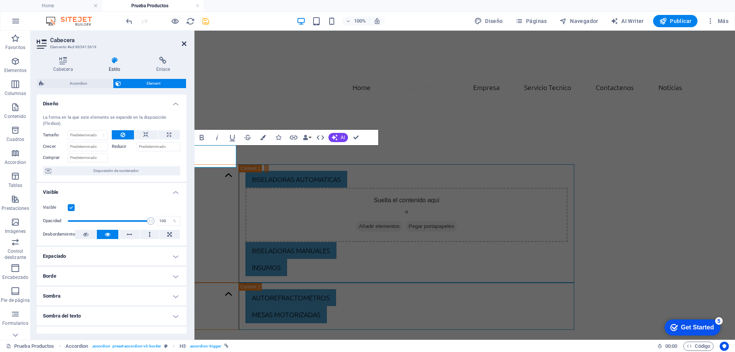
click at [182, 43] on icon at bounding box center [184, 44] width 5 height 6
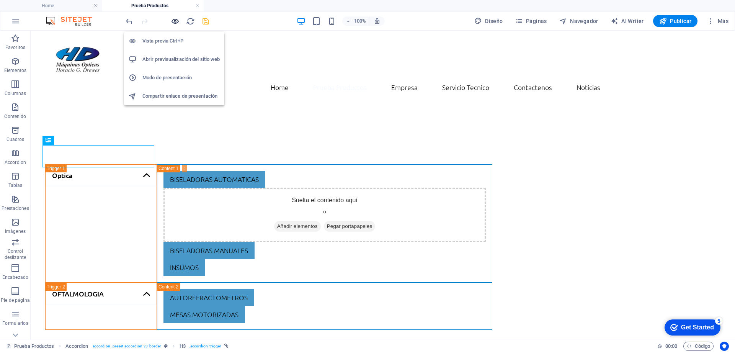
click at [176, 21] on icon "button" at bounding box center [175, 21] width 9 height 9
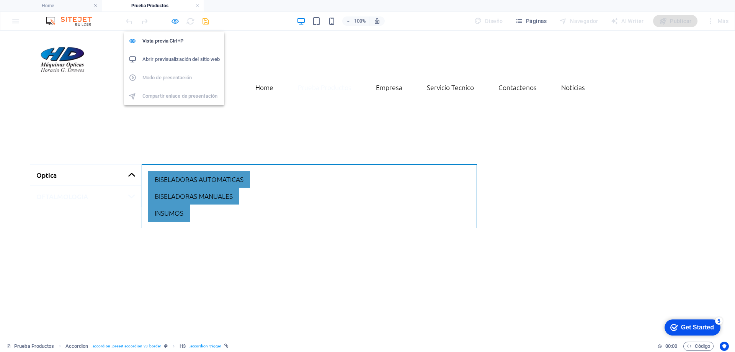
click at [175, 21] on icon "button" at bounding box center [175, 21] width 9 height 9
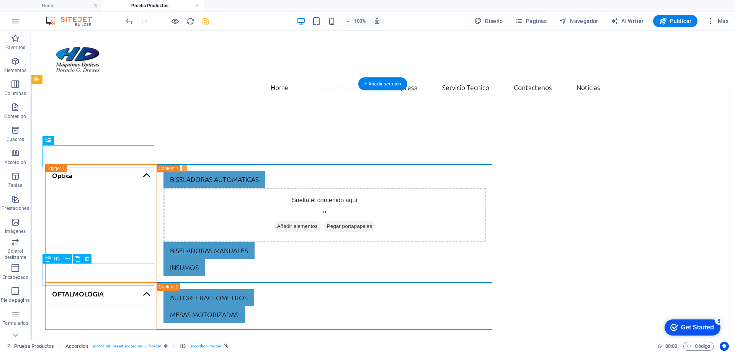
click at [98, 282] on div "OFTALMOLOGIA" at bounding box center [101, 305] width 112 height 47
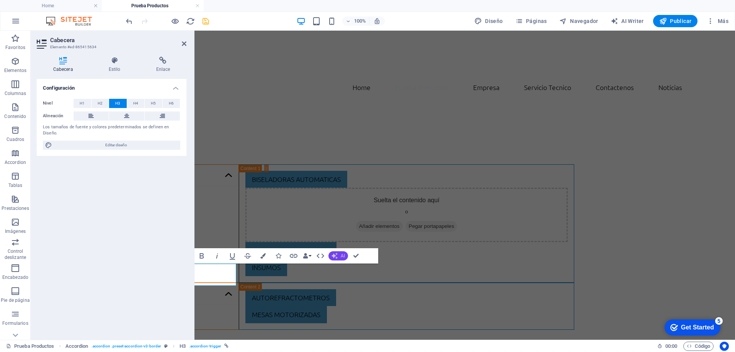
click at [333, 256] on icon "button" at bounding box center [334, 256] width 6 height 6
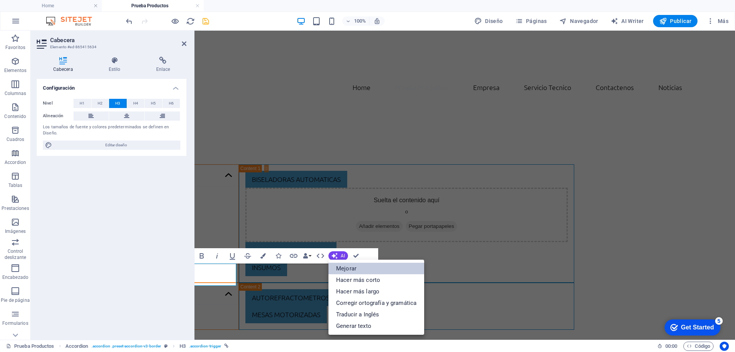
click at [356, 273] on link "Mejorar" at bounding box center [376, 268] width 96 height 11
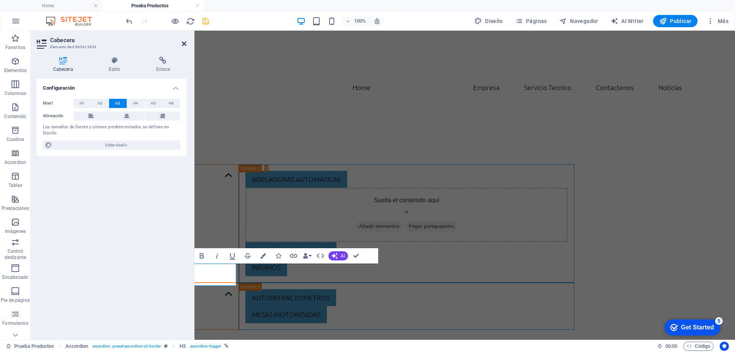
click at [184, 43] on icon at bounding box center [184, 44] width 5 height 6
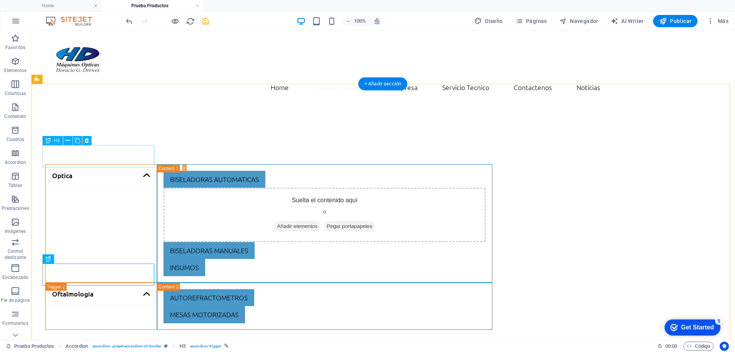
click at [80, 164] on div "Optica" at bounding box center [101, 223] width 112 height 118
select select "px"
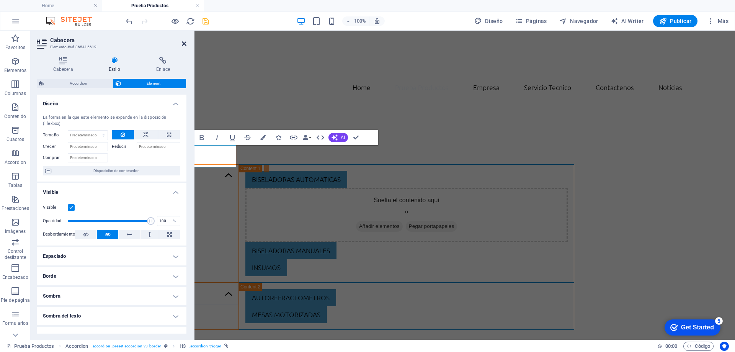
click at [184, 44] on icon at bounding box center [184, 44] width 5 height 6
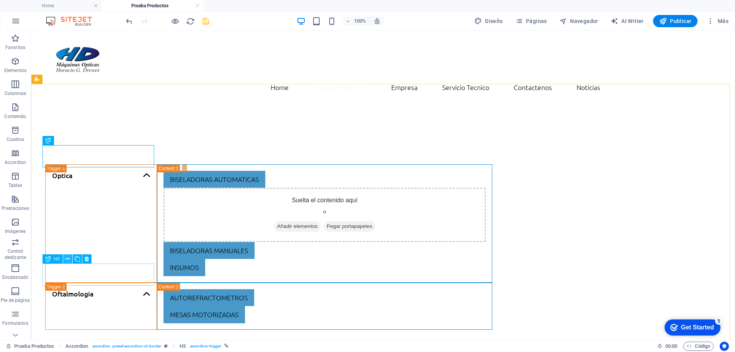
click at [68, 260] on icon at bounding box center [67, 259] width 4 height 8
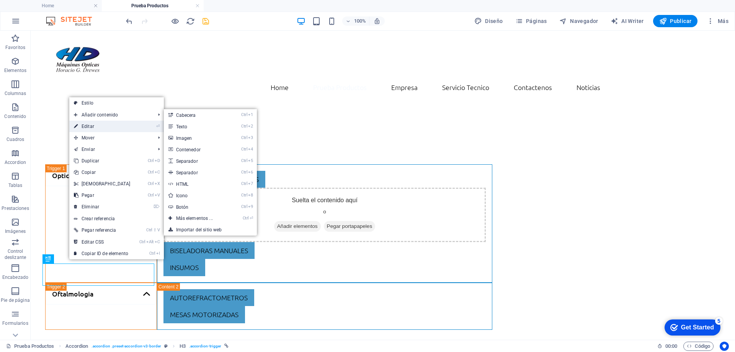
click at [101, 129] on link "⏎ Editar" at bounding box center [102, 126] width 66 height 11
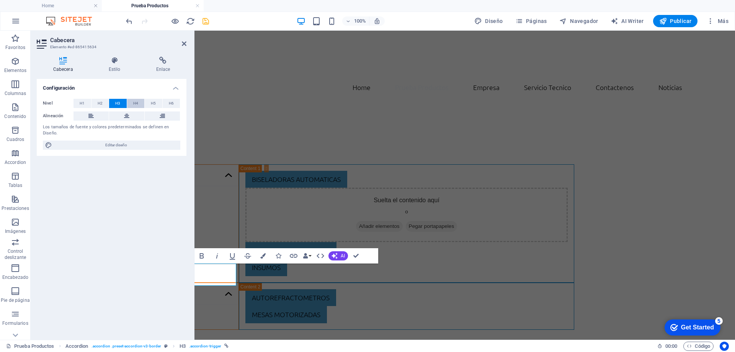
click at [138, 101] on span "H4" at bounding box center [135, 103] width 5 height 9
click at [174, 104] on button "H6" at bounding box center [172, 103] width 18 height 9
click at [183, 46] on icon at bounding box center [184, 44] width 5 height 6
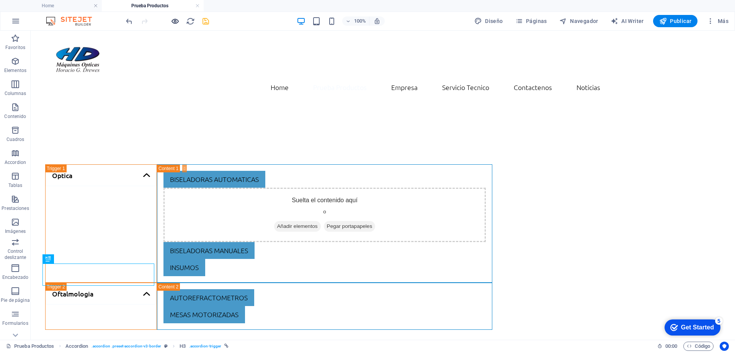
click at [176, 24] on icon "button" at bounding box center [175, 21] width 9 height 9
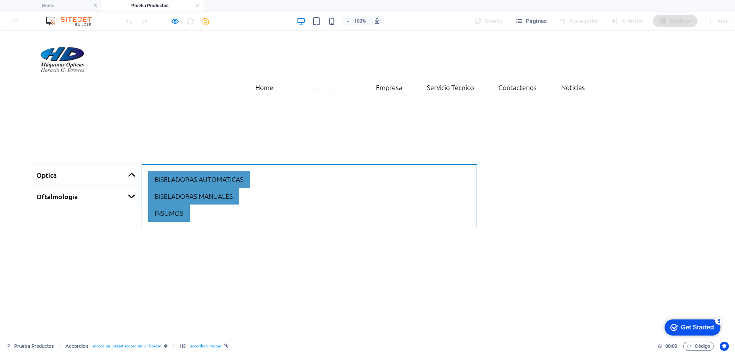
click at [65, 186] on link "Oftalmologia" at bounding box center [86, 196] width 112 height 21
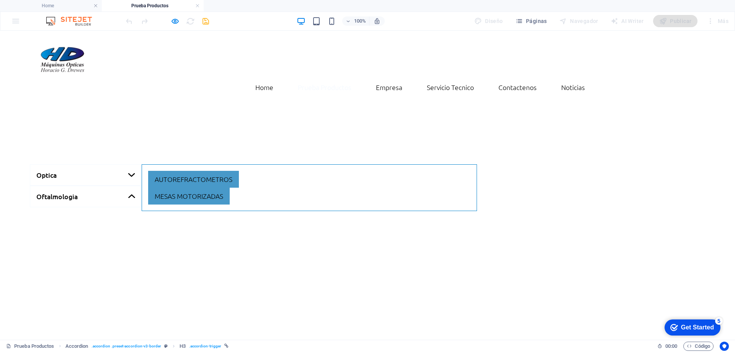
click at [72, 164] on link "Optica" at bounding box center [86, 174] width 112 height 21
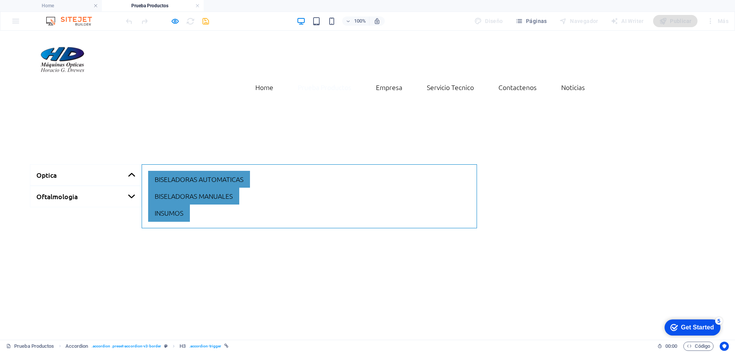
click at [64, 186] on link "Oftalmologia" at bounding box center [86, 196] width 112 height 21
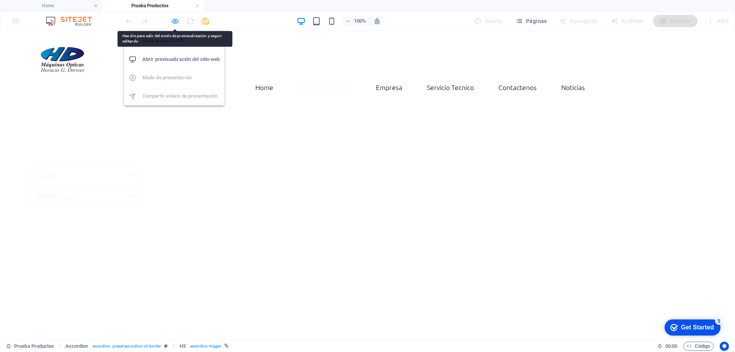
click at [174, 23] on icon "button" at bounding box center [175, 21] width 9 height 9
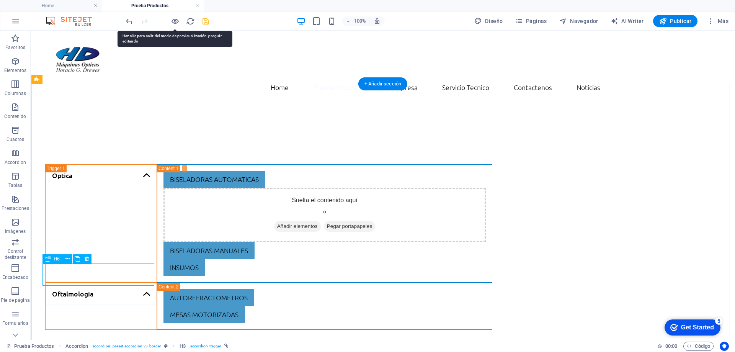
click at [78, 282] on div "Oftalmologia" at bounding box center [101, 305] width 112 height 47
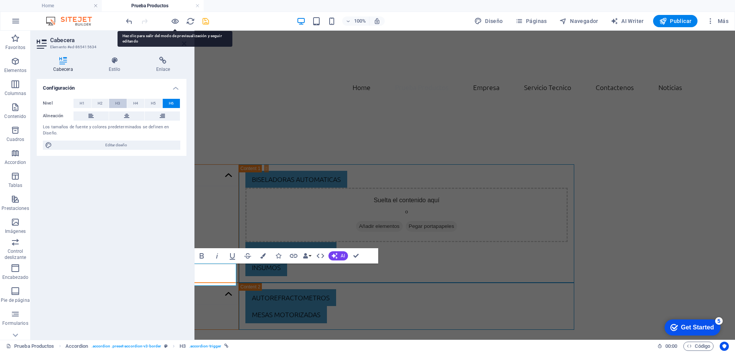
click at [119, 103] on span "H3" at bounding box center [117, 103] width 5 height 9
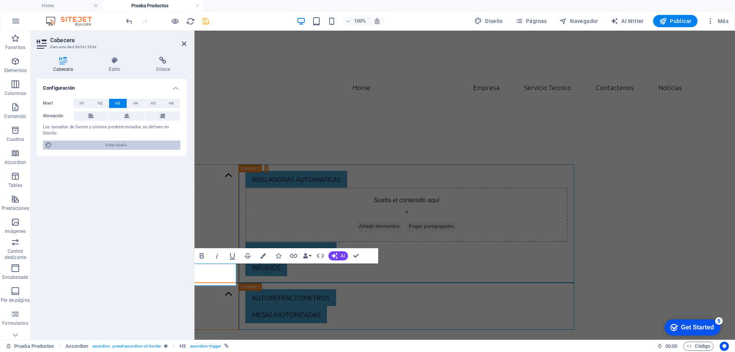
click at [107, 143] on span "Editar diseño" at bounding box center [116, 144] width 124 height 9
select select "900"
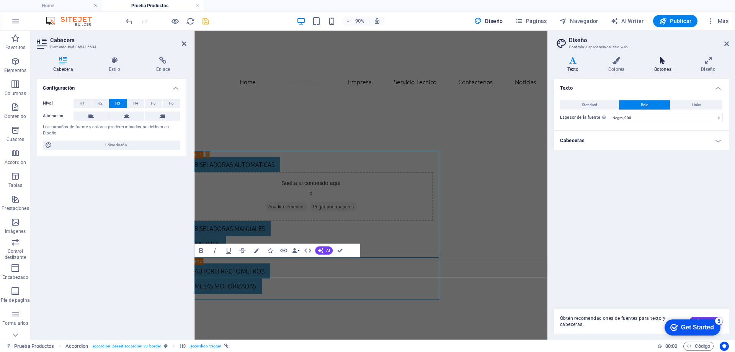
click at [660, 61] on icon at bounding box center [663, 61] width 44 height 8
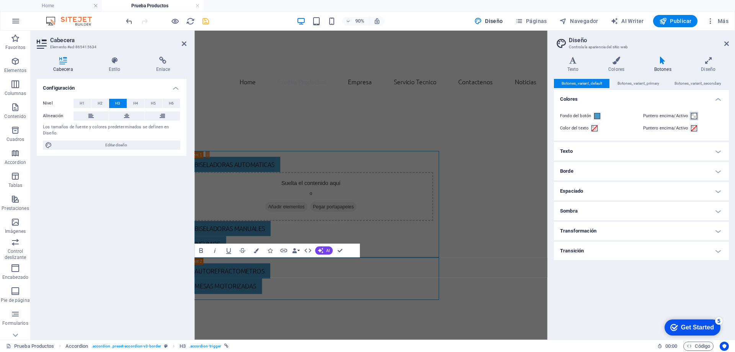
click at [692, 116] on span at bounding box center [694, 116] width 6 height 6
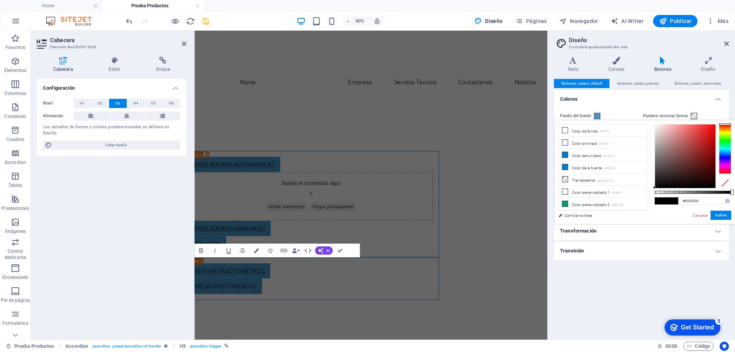
click at [591, 231] on h4 "Transformación" at bounding box center [641, 231] width 175 height 18
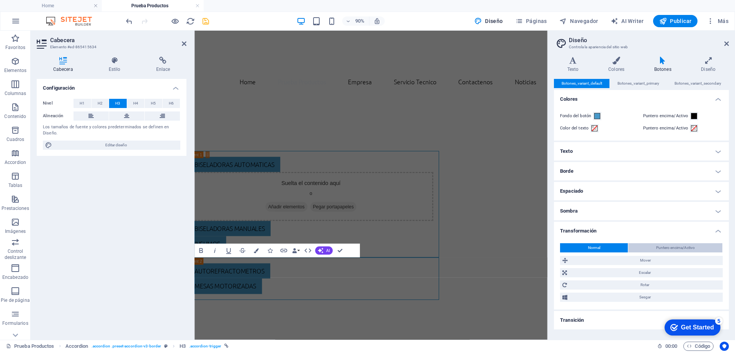
click at [647, 245] on button "Puntero encima/Activo" at bounding box center [675, 247] width 94 height 9
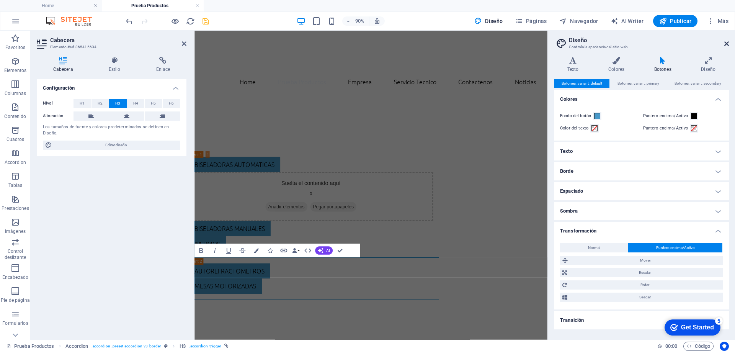
click at [727, 43] on icon at bounding box center [726, 44] width 5 height 6
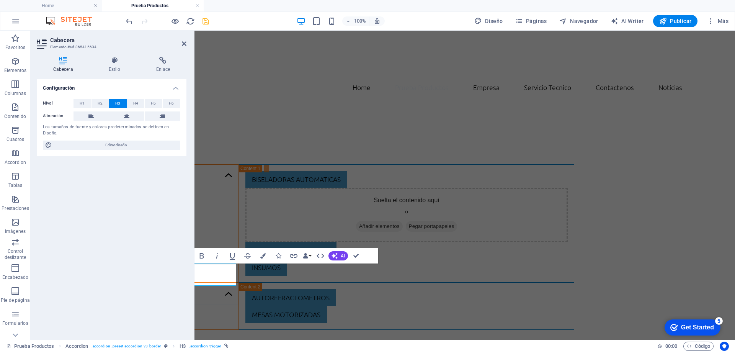
click at [186, 42] on aside "Cabecera Elemento #ed-865415634 Cabecera Estilo Enlace Configuración Nivel H1 H…" at bounding box center [113, 185] width 164 height 309
click at [186, 44] on icon at bounding box center [184, 44] width 5 height 6
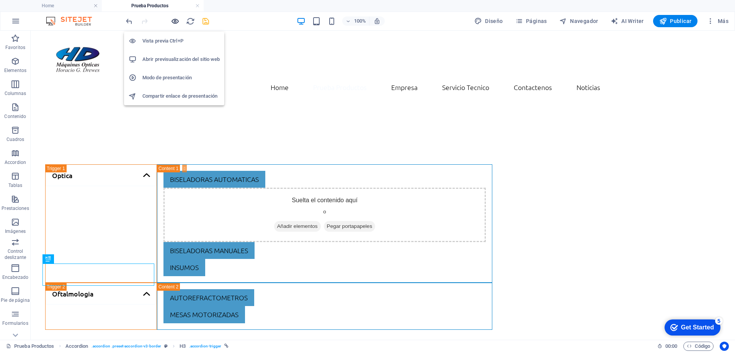
click at [177, 21] on icon "button" at bounding box center [175, 21] width 9 height 9
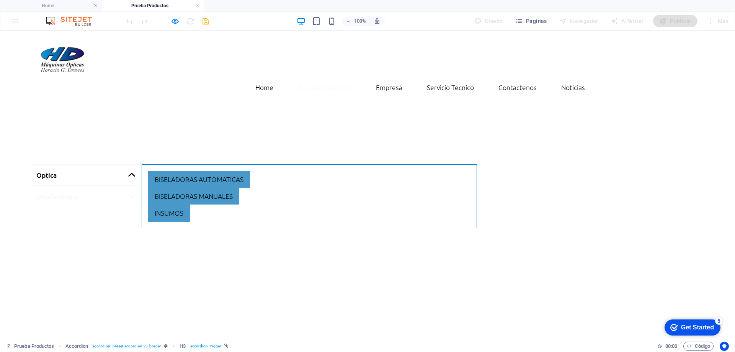
click at [64, 164] on link "Optica" at bounding box center [86, 174] width 112 height 21
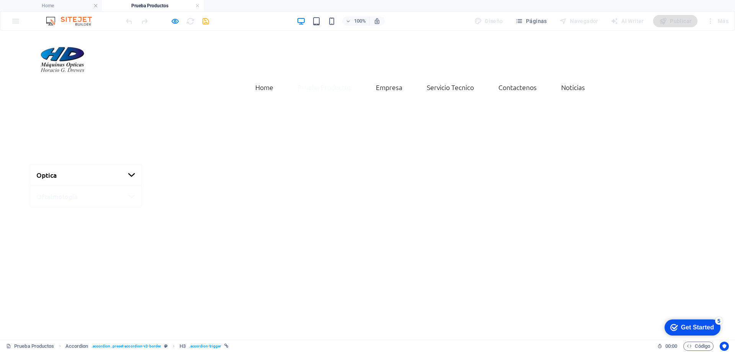
click at [62, 164] on link "Optica" at bounding box center [86, 174] width 112 height 21
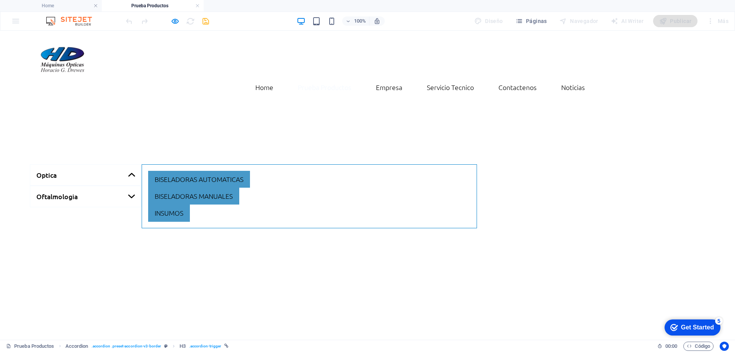
click at [55, 186] on link "Oftalmologia" at bounding box center [86, 196] width 112 height 21
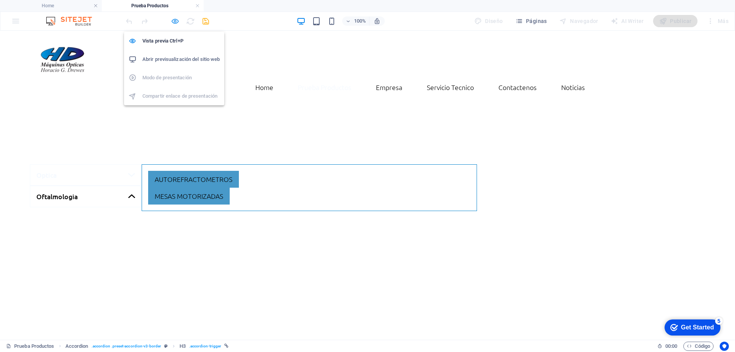
click at [173, 21] on icon "button" at bounding box center [175, 21] width 9 height 9
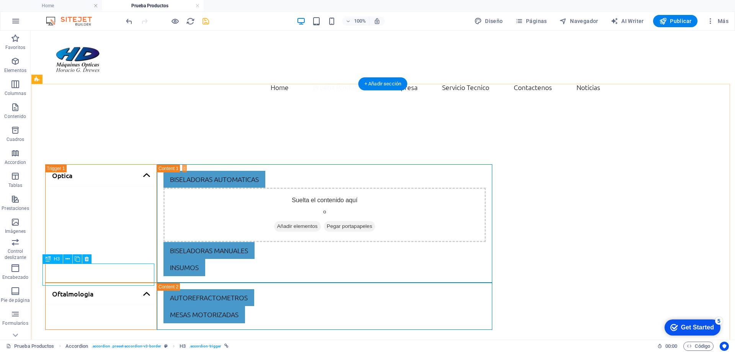
click at [103, 282] on div "Oftalmologia" at bounding box center [101, 305] width 112 height 47
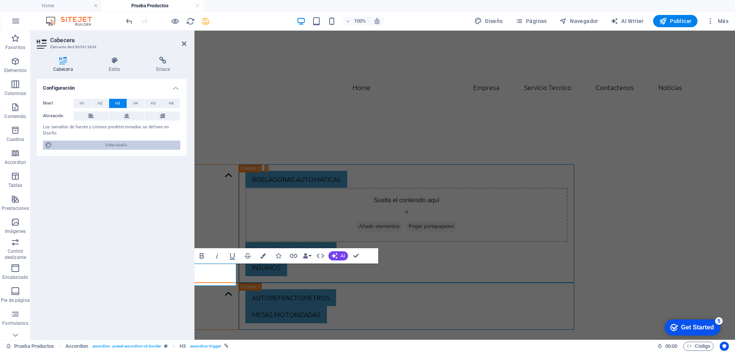
click at [121, 145] on span "Editar diseño" at bounding box center [116, 144] width 124 height 9
select select "900"
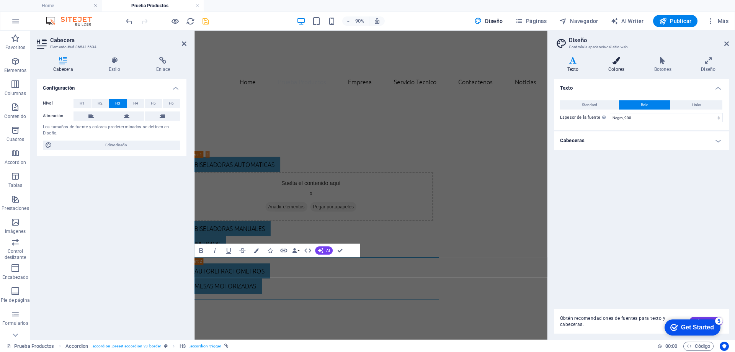
click at [614, 62] on icon at bounding box center [616, 61] width 43 height 8
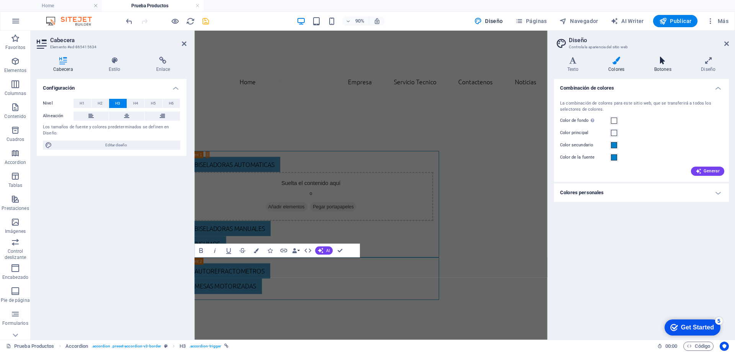
click at [664, 67] on h4 "Botones" at bounding box center [664, 65] width 47 height 16
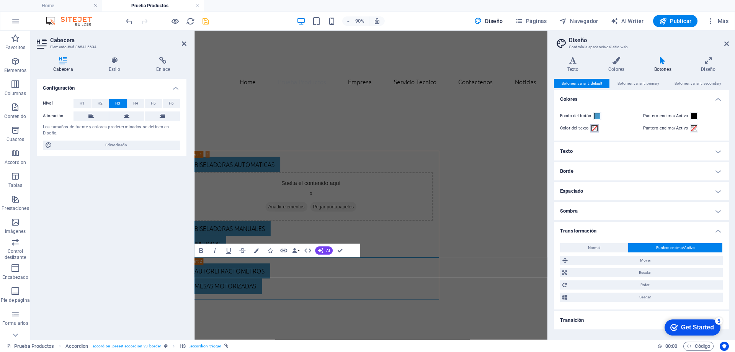
click at [595, 128] on span at bounding box center [594, 128] width 6 height 6
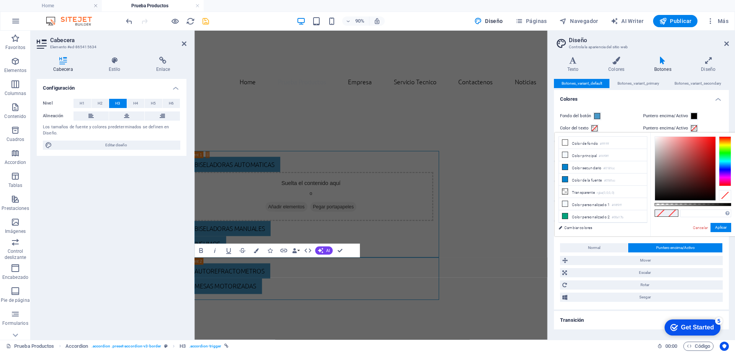
click at [601, 318] on h4 "Transición" at bounding box center [641, 320] width 175 height 18
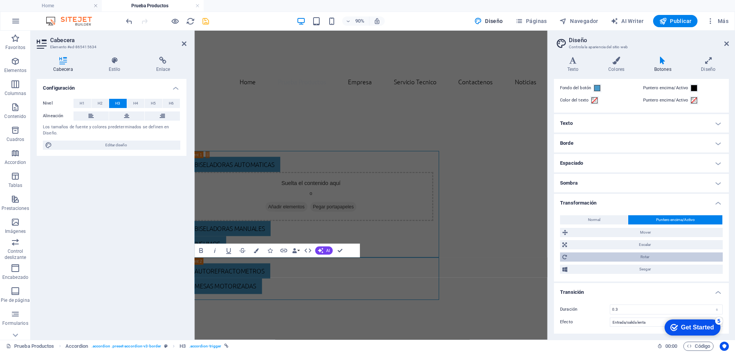
scroll to position [29, 0]
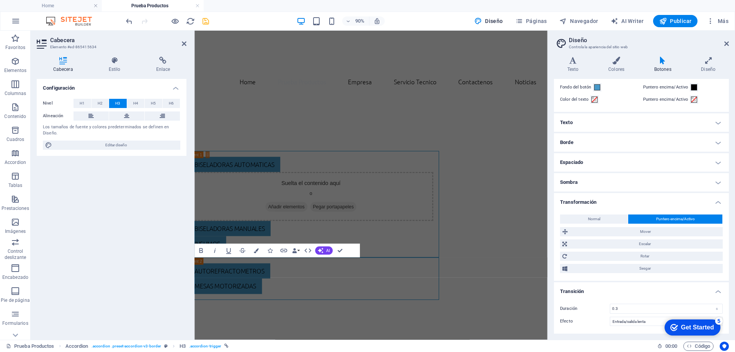
click at [584, 203] on h4 "Transformación" at bounding box center [641, 200] width 175 height 14
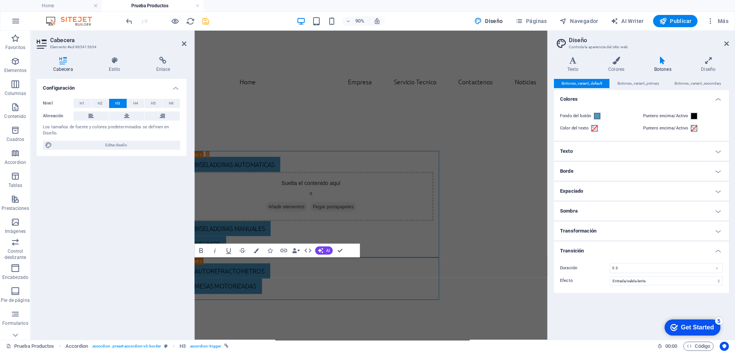
scroll to position [0, 0]
click at [710, 63] on icon at bounding box center [708, 61] width 41 height 8
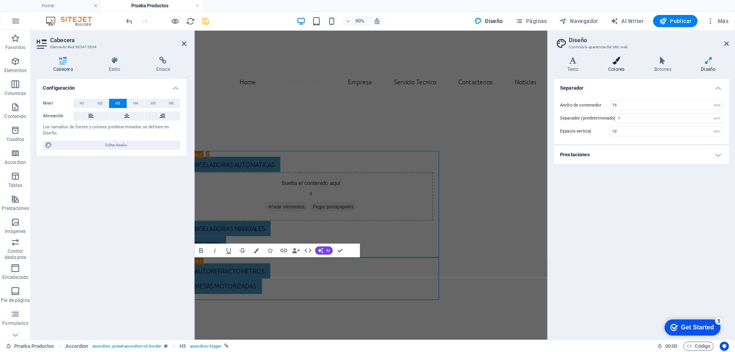
click at [621, 62] on icon at bounding box center [616, 61] width 43 height 8
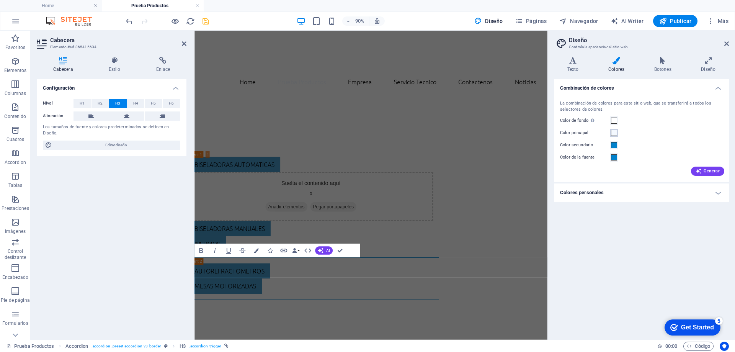
click at [614, 131] on span at bounding box center [614, 133] width 6 height 6
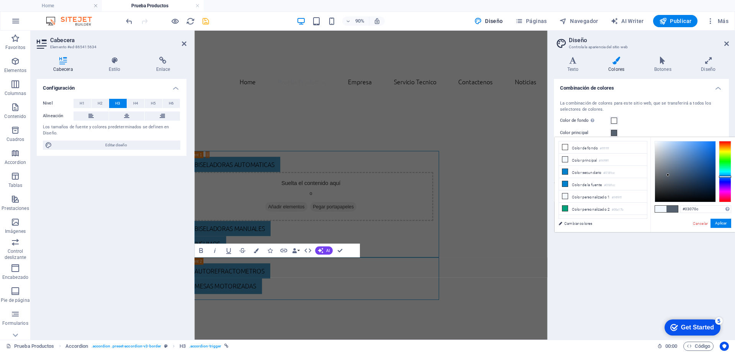
type input "#000000"
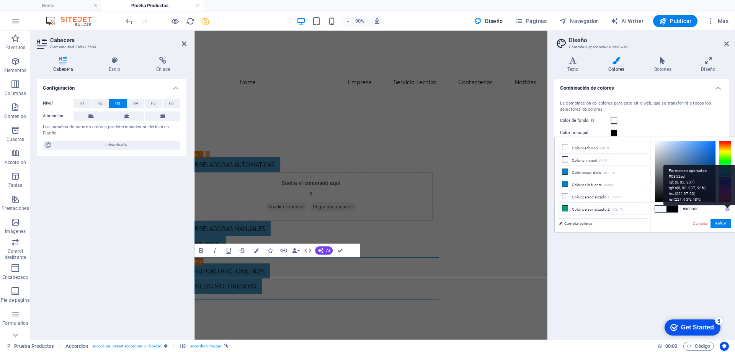
drag, startPoint x: 656, startPoint y: 146, endPoint x: 725, endPoint y: 208, distance: 92.9
click at [723, 205] on div "#000000 Formatos soportados #0852ed rgb(8, 82, 237) rgba(8, 82, 237, 90%) hsv(2…" at bounding box center [692, 240] width 85 height 206
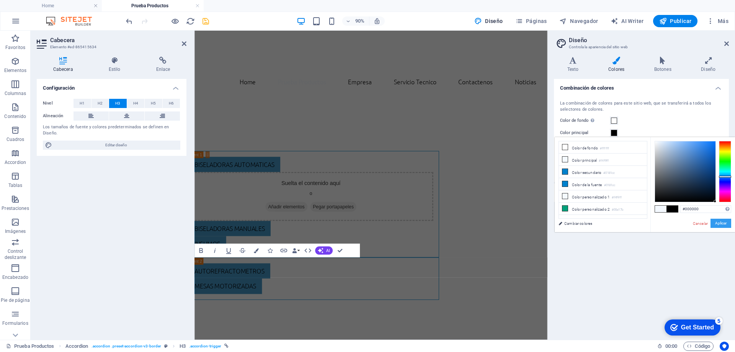
click at [721, 223] on button "Aplicar" at bounding box center [720, 222] width 21 height 9
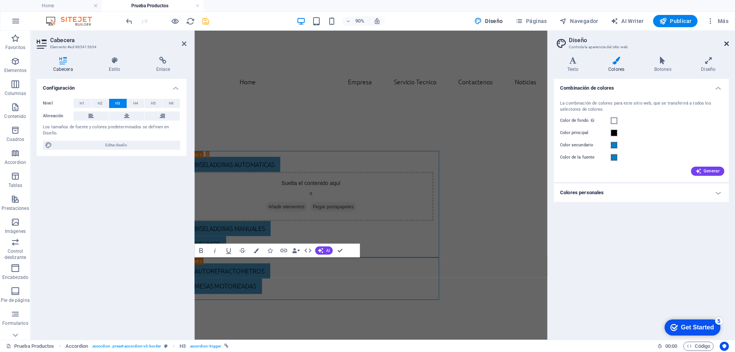
drag, startPoint x: 726, startPoint y: 46, endPoint x: 440, endPoint y: 64, distance: 286.8
click at [726, 46] on icon at bounding box center [726, 44] width 5 height 6
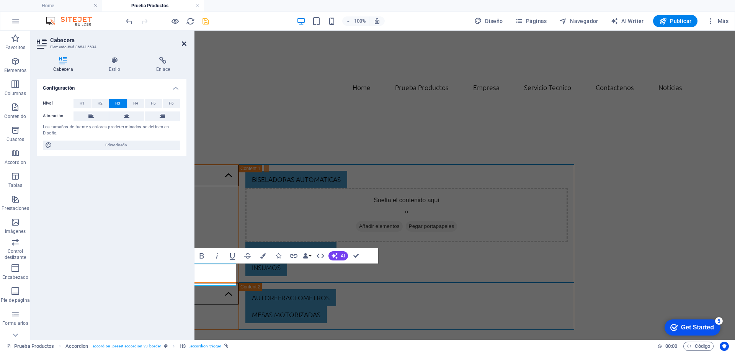
click at [184, 45] on icon at bounding box center [184, 44] width 5 height 6
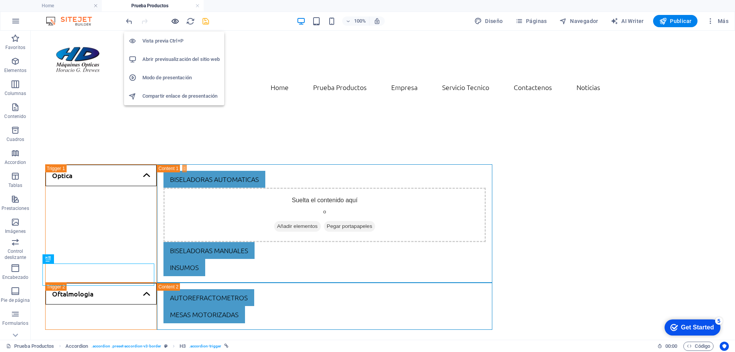
click at [171, 20] on icon "button" at bounding box center [175, 21] width 9 height 9
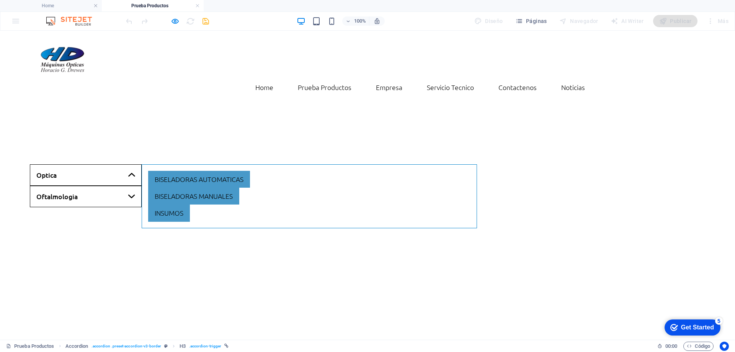
click at [67, 186] on link "Oftalmologia" at bounding box center [86, 196] width 112 height 21
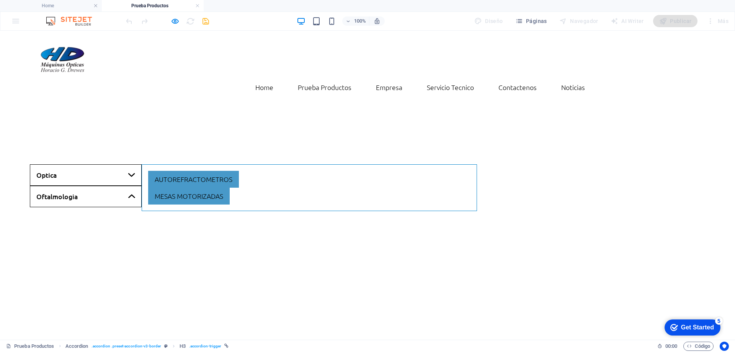
click at [73, 164] on link "Optica" at bounding box center [86, 174] width 112 height 21
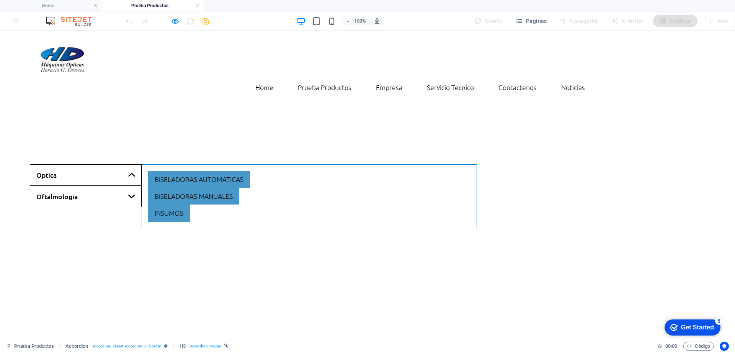
click at [65, 186] on link "Oftalmologia" at bounding box center [86, 196] width 112 height 21
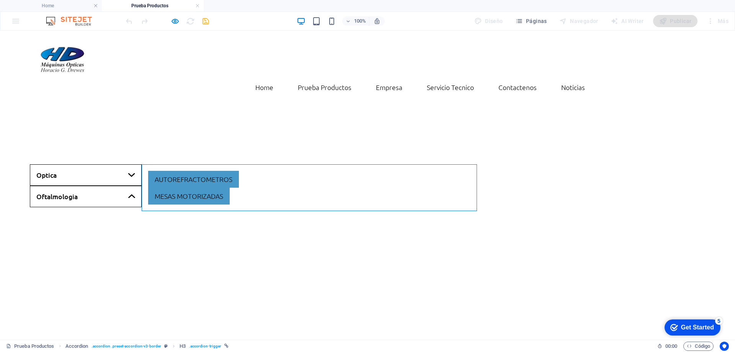
click at [65, 164] on link "Optica" at bounding box center [86, 174] width 112 height 21
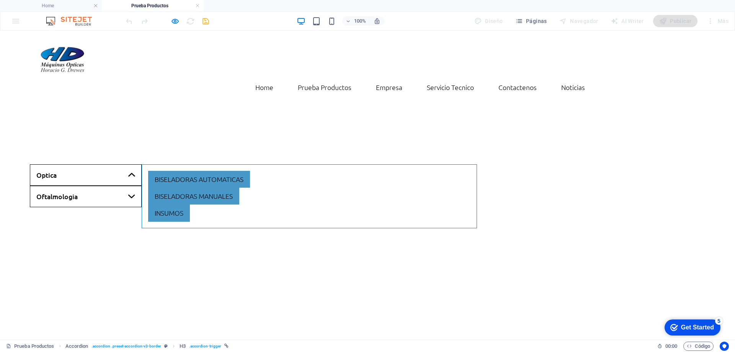
click at [60, 186] on link "Oftalmologia" at bounding box center [86, 196] width 112 height 21
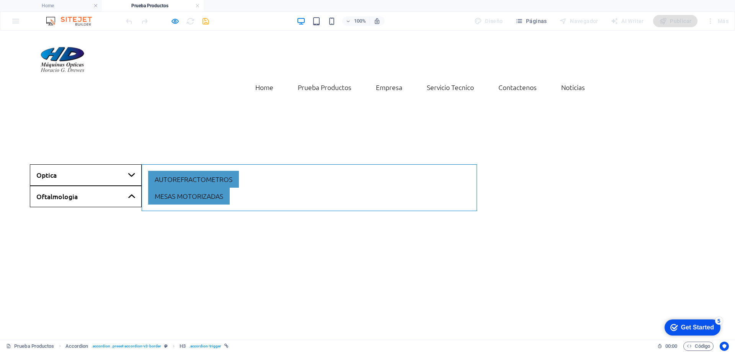
click at [65, 164] on link "Optica" at bounding box center [86, 174] width 112 height 21
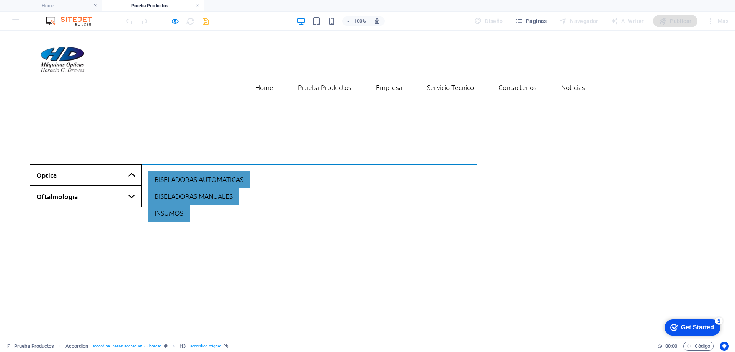
click at [62, 186] on link "Oftalmologia" at bounding box center [86, 196] width 112 height 21
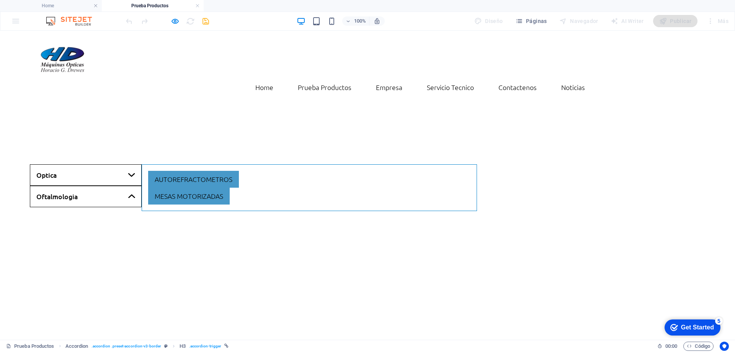
click at [68, 164] on link "Optica" at bounding box center [86, 174] width 112 height 21
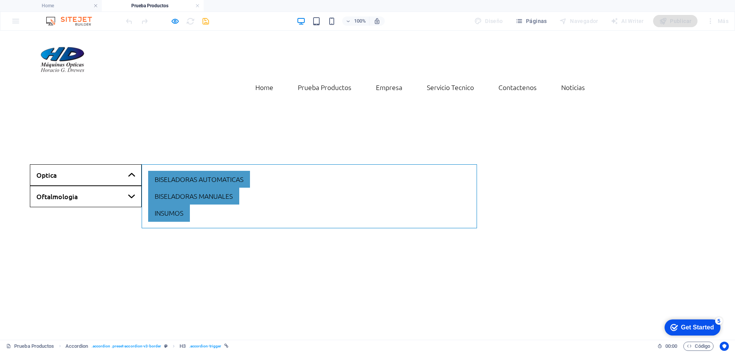
click at [67, 186] on link "Oftalmologia" at bounding box center [86, 196] width 112 height 21
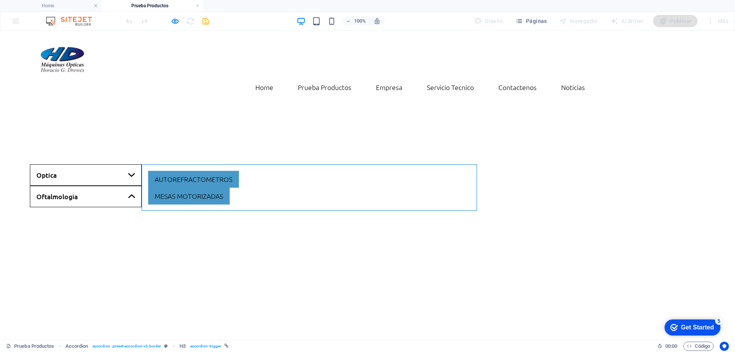
click at [71, 164] on link "Optica" at bounding box center [86, 174] width 112 height 21
click at [65, 186] on link "Oftalmologia" at bounding box center [86, 196] width 112 height 21
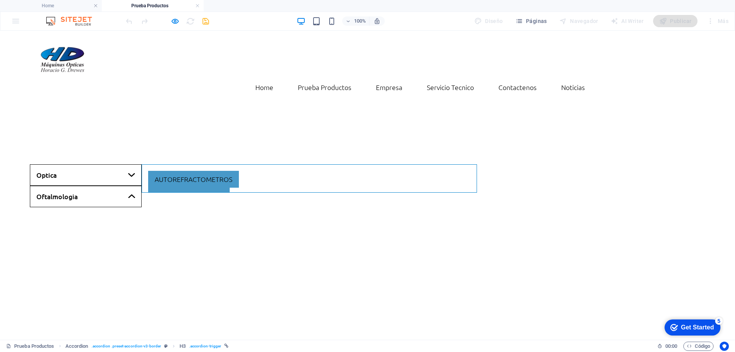
click at [68, 164] on link "Optica" at bounding box center [86, 174] width 112 height 21
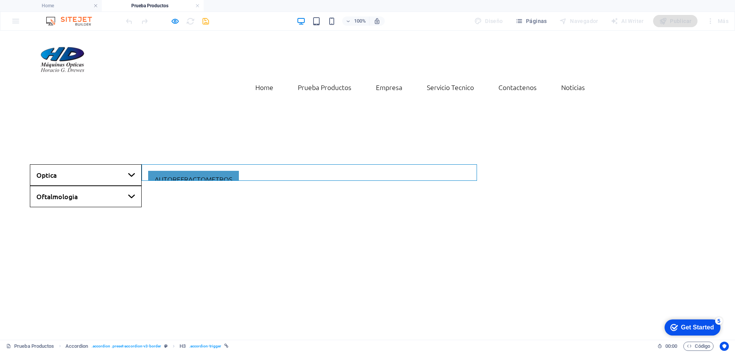
click at [63, 186] on link "Oftalmologia" at bounding box center [86, 196] width 112 height 21
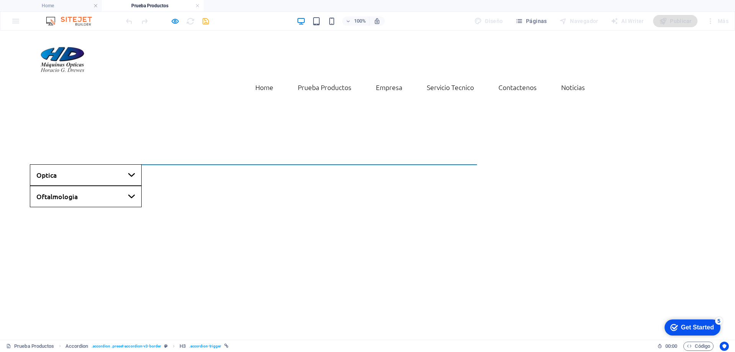
click at [68, 164] on link "Optica" at bounding box center [86, 174] width 112 height 21
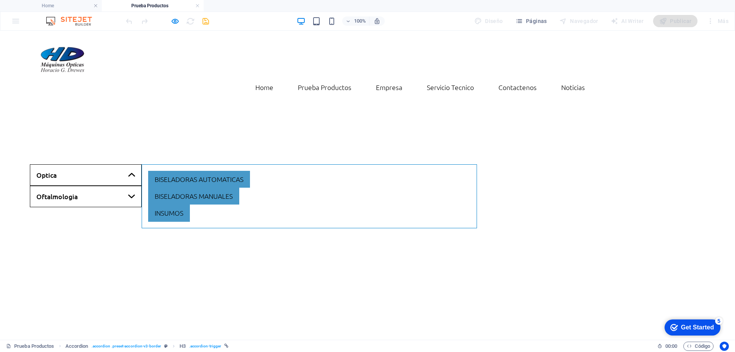
click at [70, 164] on link "Optica" at bounding box center [86, 174] width 112 height 21
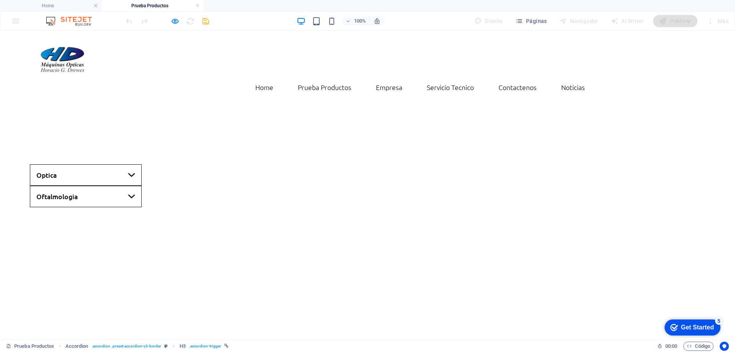
click at [67, 186] on link "Oftalmologia" at bounding box center [86, 196] width 112 height 21
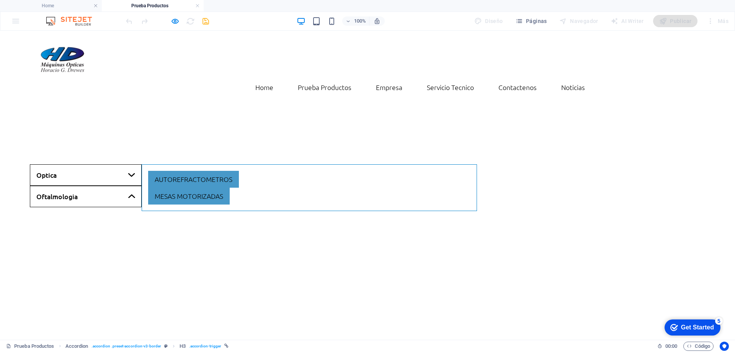
click at [70, 164] on link "Optica" at bounding box center [86, 174] width 112 height 21
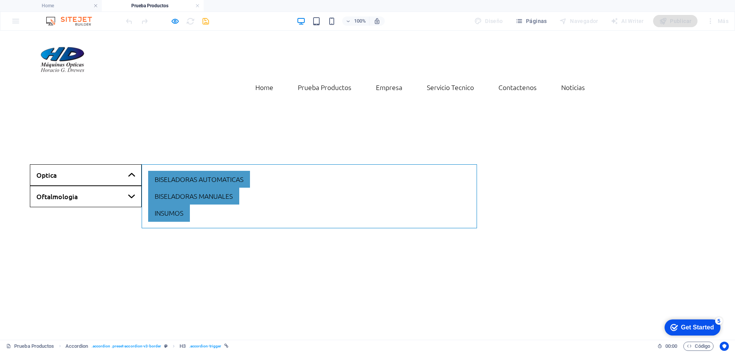
click at [63, 186] on link "Oftalmologia" at bounding box center [86, 196] width 112 height 21
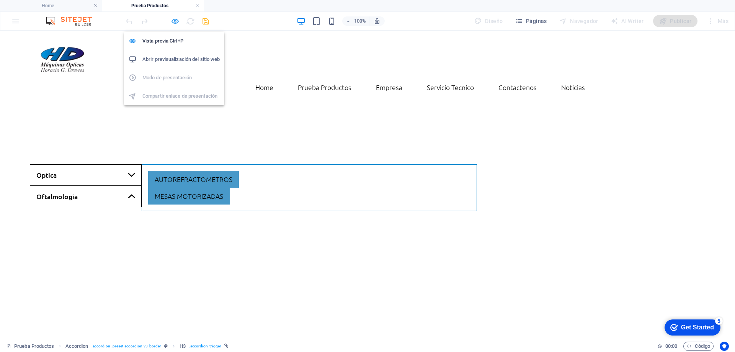
click at [174, 24] on icon "button" at bounding box center [175, 21] width 9 height 9
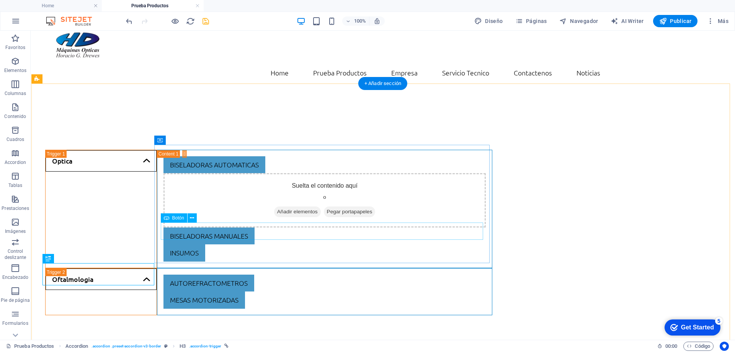
scroll to position [38, 0]
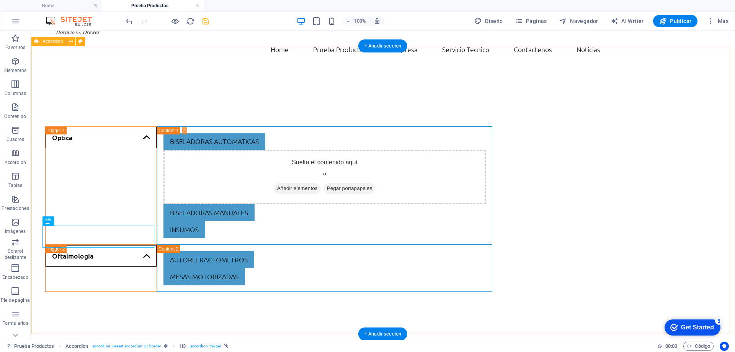
click at [100, 71] on div "Optica Biseladoras automaticas Suelta el contenido aquí o Añadir elementos Pega…" at bounding box center [383, 209] width 704 height 288
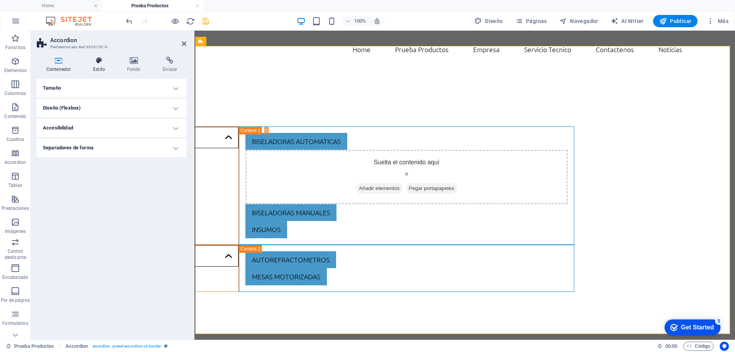
click at [104, 66] on h4 "Estilo" at bounding box center [100, 65] width 34 height 16
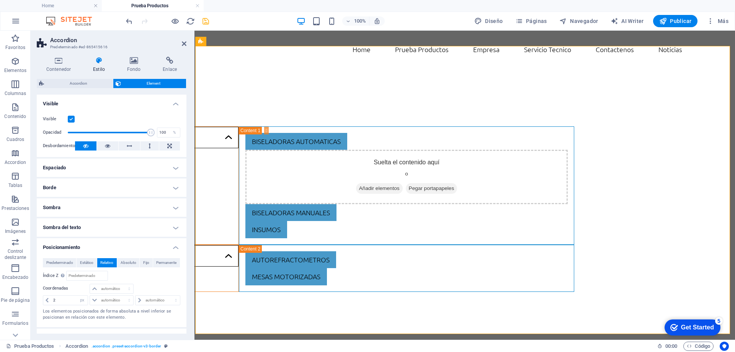
scroll to position [73, 0]
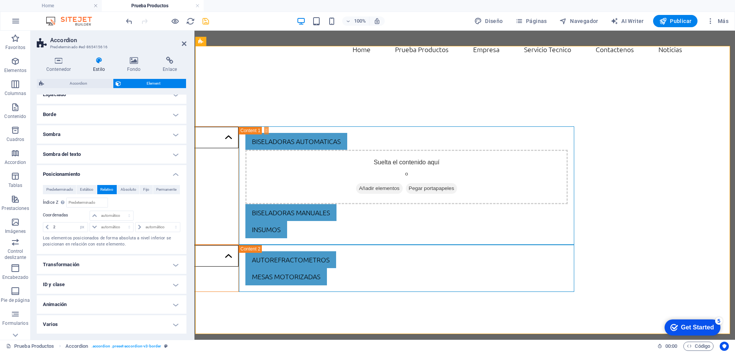
click at [95, 267] on h4 "Transformación" at bounding box center [112, 264] width 150 height 18
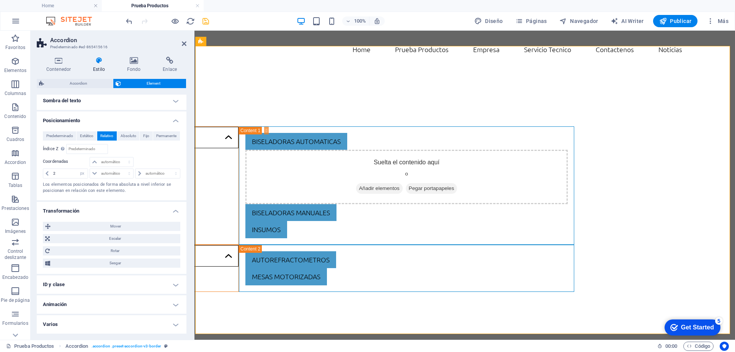
click at [79, 207] on h4 "Transformación" at bounding box center [112, 209] width 150 height 14
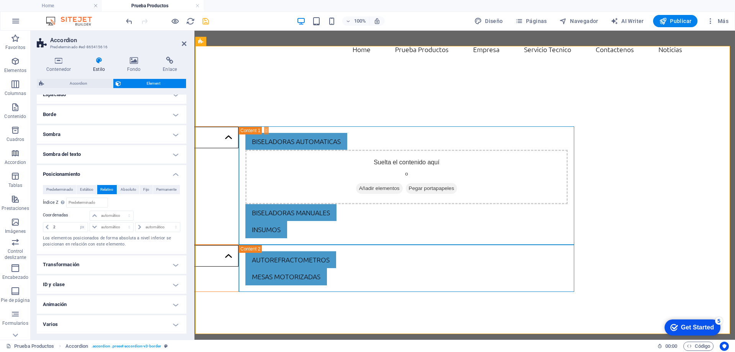
click at [81, 304] on h4 "Animación" at bounding box center [112, 304] width 150 height 18
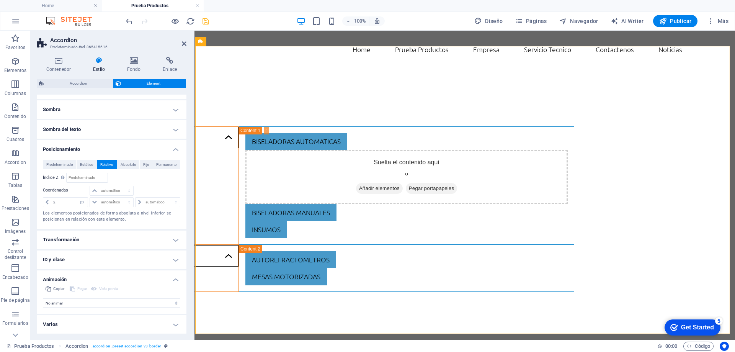
click at [80, 323] on h4 "Varios" at bounding box center [112, 324] width 150 height 18
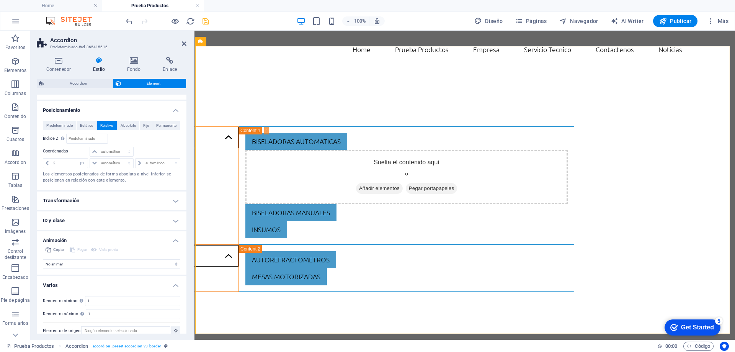
scroll to position [145, 0]
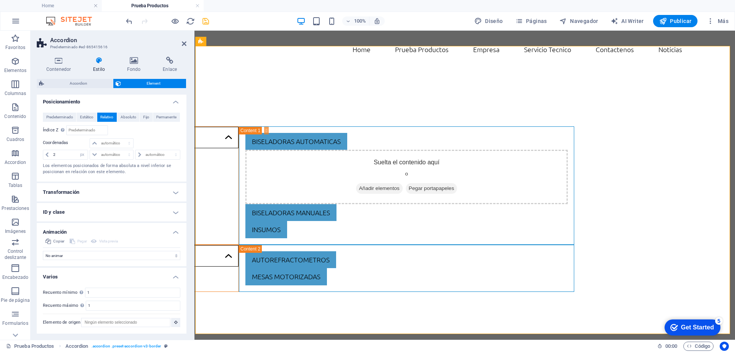
click at [64, 274] on h4 "Varios" at bounding box center [112, 274] width 150 height 14
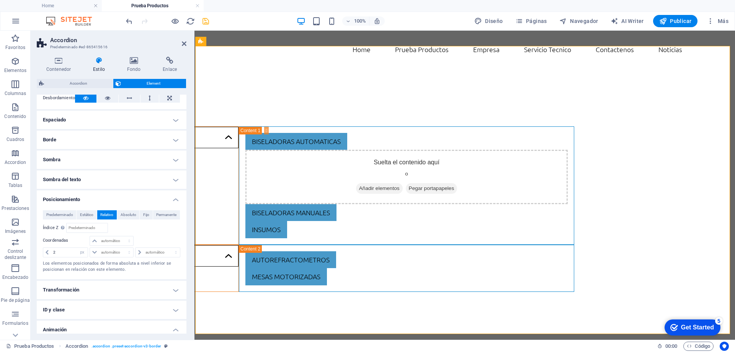
scroll to position [0, 0]
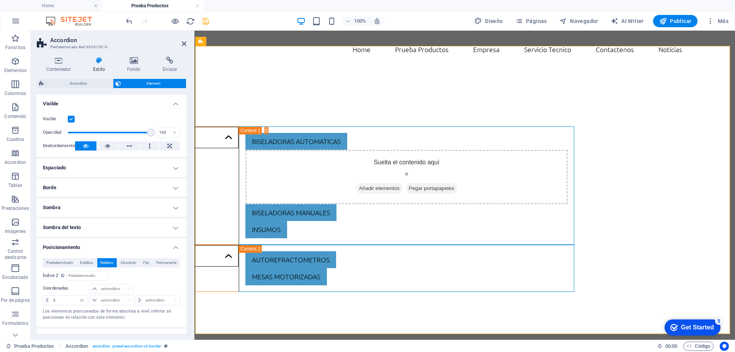
click at [69, 118] on label at bounding box center [71, 119] width 7 height 7
click at [0, 0] on input "Visible" at bounding box center [0, 0] width 0 height 0
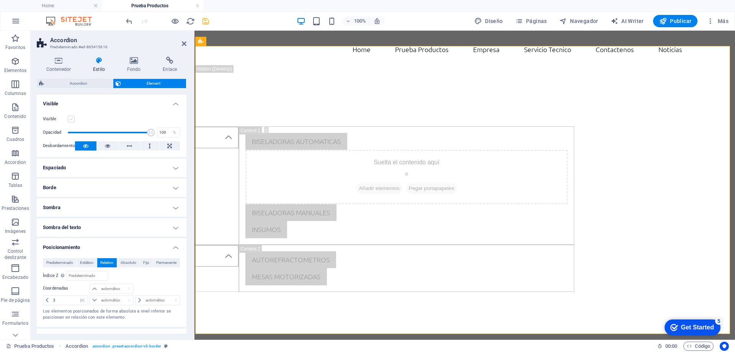
click at [69, 118] on label at bounding box center [71, 119] width 7 height 7
click at [0, 0] on input "Visible" at bounding box center [0, 0] width 0 height 0
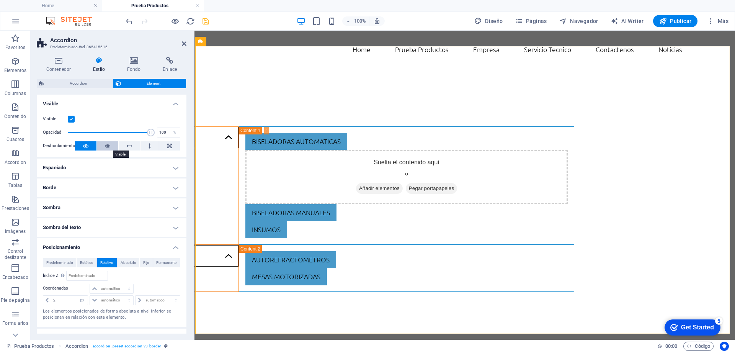
click at [111, 146] on button at bounding box center [107, 145] width 21 height 9
click at [127, 145] on icon at bounding box center [129, 145] width 5 height 9
click at [101, 150] on button at bounding box center [107, 145] width 21 height 9
click at [129, 144] on icon at bounding box center [129, 145] width 5 height 9
click at [106, 145] on icon at bounding box center [107, 145] width 5 height 9
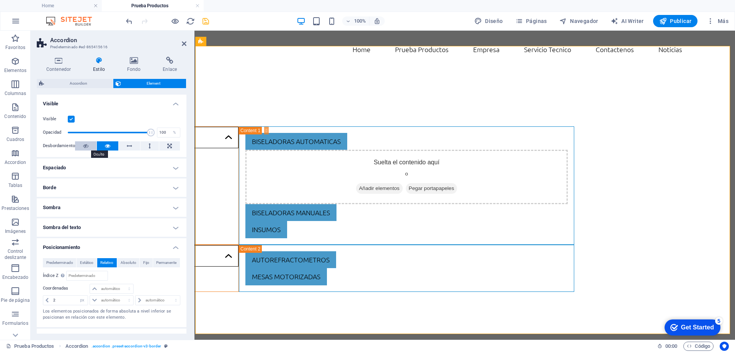
click at [85, 146] on icon at bounding box center [85, 145] width 5 height 9
click at [111, 146] on button at bounding box center [107, 145] width 21 height 9
click at [125, 143] on button at bounding box center [129, 145] width 21 height 9
click at [186, 44] on icon at bounding box center [184, 44] width 5 height 6
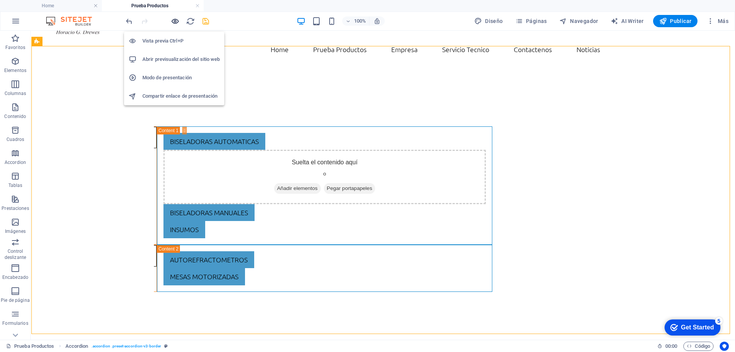
click at [173, 21] on icon "button" at bounding box center [175, 21] width 9 height 9
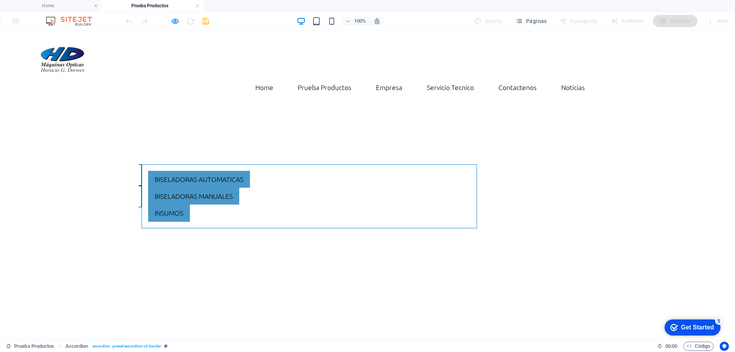
click at [78, 155] on div "Optica Biseladoras automaticas Suelta el contenido aquí o Añadir elementos Pega…" at bounding box center [368, 196] width 735 height 186
click at [103, 168] on div "Optica Biseladoras automaticas Suelta el contenido aquí o Añadir elementos Pega…" at bounding box center [368, 196] width 735 height 186
click at [121, 184] on div "Optica Biseladoras automaticas Suelta el contenido aquí o Añadir elementos Pega…" at bounding box center [368, 196] width 735 height 186
click at [176, 21] on icon "button" at bounding box center [175, 21] width 9 height 9
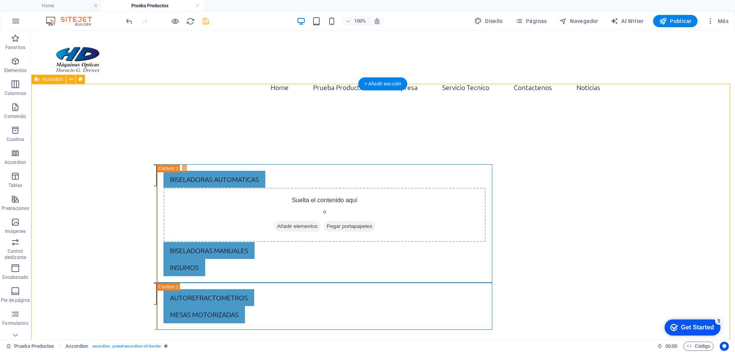
click at [99, 108] on div "Optica Biseladoras automaticas Suelta el contenido aquí o Añadir elementos Pega…" at bounding box center [383, 247] width 704 height 288
select select "px"
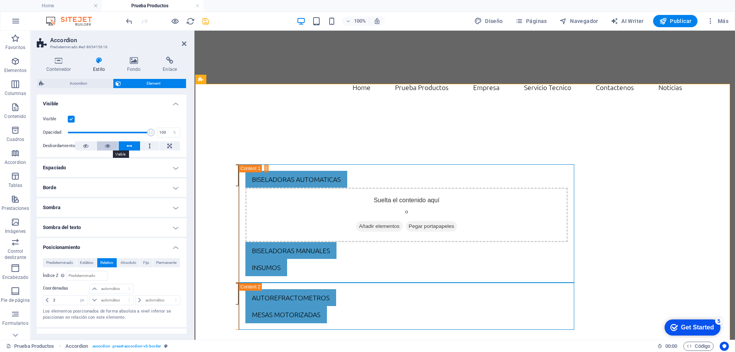
click at [107, 145] on icon at bounding box center [107, 145] width 5 height 9
click at [145, 146] on button at bounding box center [149, 145] width 18 height 9
click at [168, 147] on icon at bounding box center [169, 145] width 5 height 9
click at [148, 145] on icon at bounding box center [149, 145] width 2 height 9
click at [181, 44] on header "Accordion Predeterminado #ed-865415616" at bounding box center [112, 41] width 150 height 20
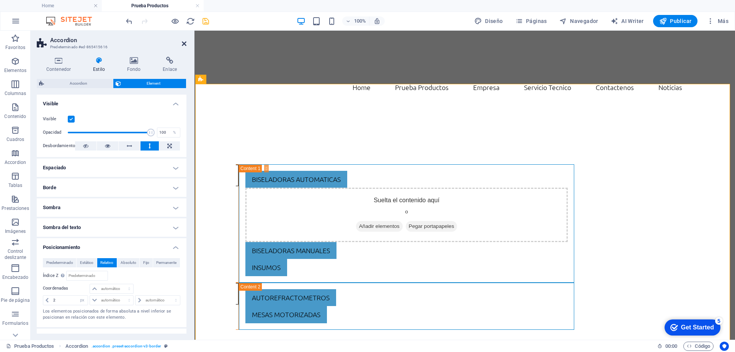
click at [182, 44] on header "Accordion Predeterminado #ed-865415616" at bounding box center [112, 41] width 150 height 20
click at [184, 43] on icon at bounding box center [184, 44] width 5 height 6
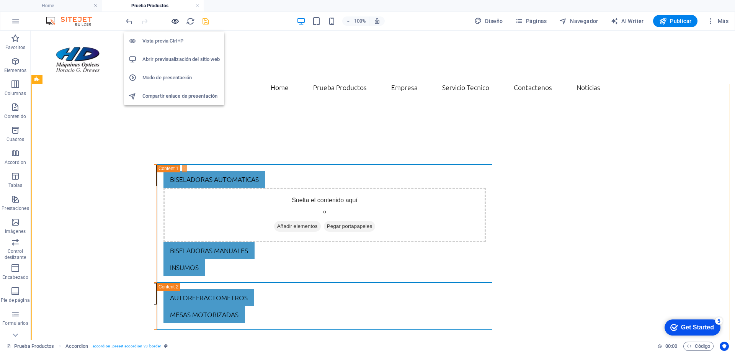
click at [174, 24] on icon "button" at bounding box center [175, 21] width 9 height 9
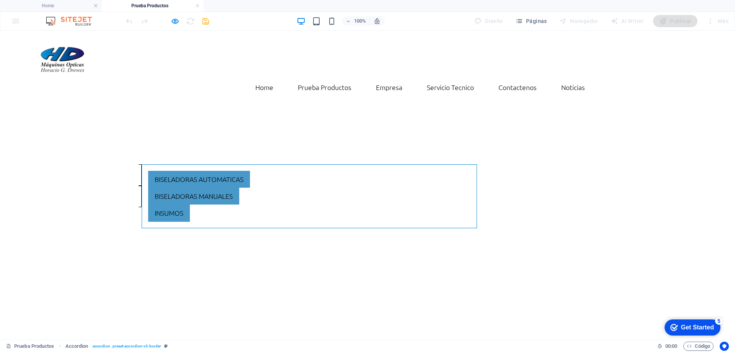
click at [113, 166] on div "Optica Biseladoras automaticas Suelta el contenido aquí o Añadir elementos Pega…" at bounding box center [368, 196] width 735 height 186
click at [140, 186] on link "Oftalmologia" at bounding box center [86, 196] width 112 height 21
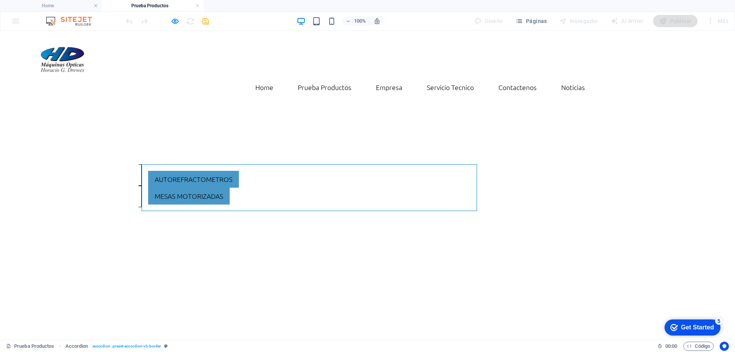
click at [140, 164] on link "Optica" at bounding box center [86, 174] width 112 height 21
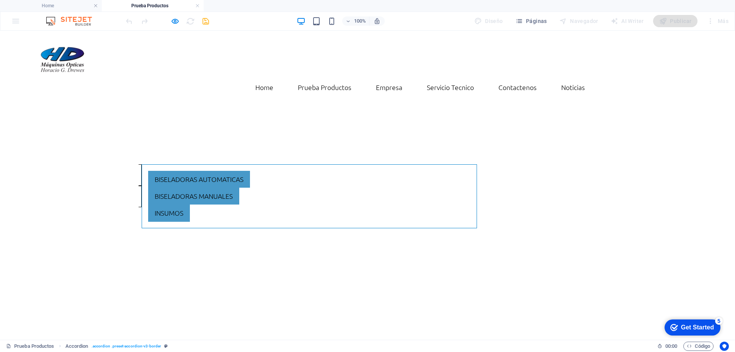
click at [140, 186] on link "Oftalmologia" at bounding box center [86, 196] width 112 height 21
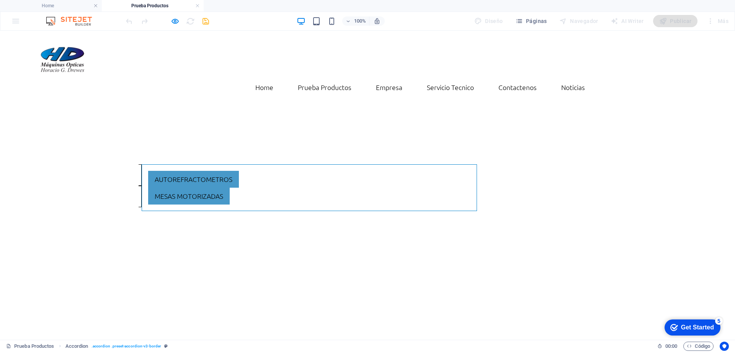
click at [139, 164] on link "Optica" at bounding box center [86, 174] width 112 height 21
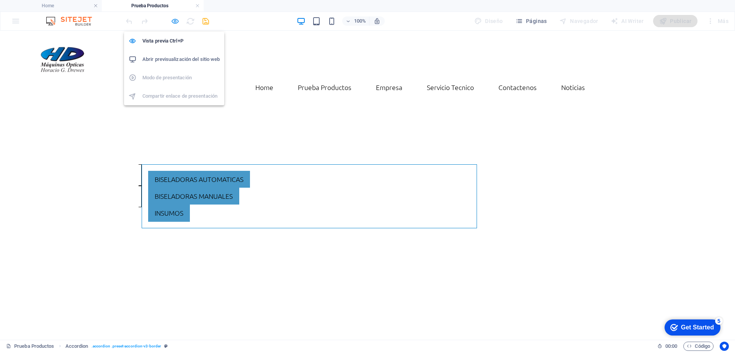
click at [174, 24] on icon "button" at bounding box center [175, 21] width 9 height 9
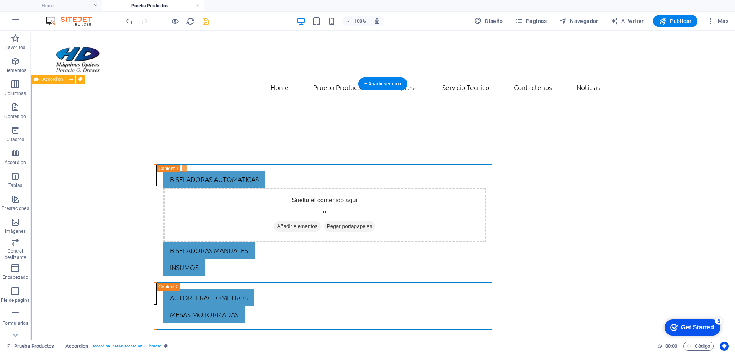
click at [118, 158] on div "Optica Biseladoras automaticas Suelta el contenido aquí o Añadir elementos Pega…" at bounding box center [383, 247] width 704 height 288
select select "px"
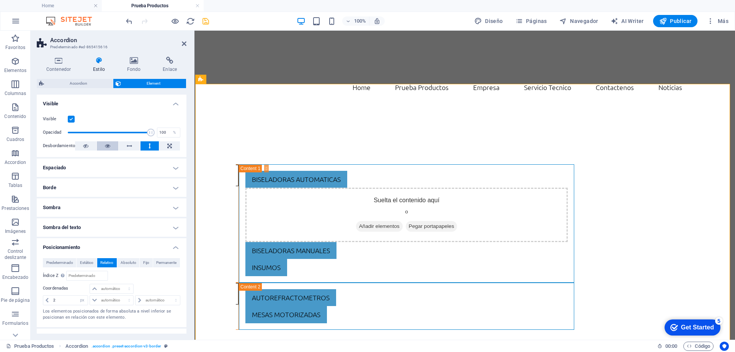
click at [111, 147] on button at bounding box center [107, 145] width 21 height 9
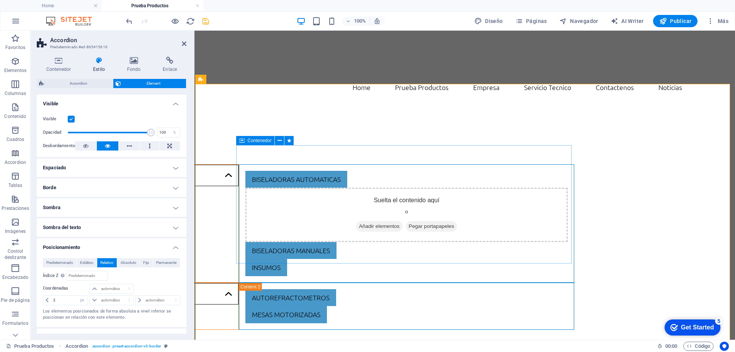
click at [239, 180] on div "Biseladoras automaticas Suelta el contenido aquí o Añadir elementos Pegar porta…" at bounding box center [406, 223] width 335 height 118
select select "px"
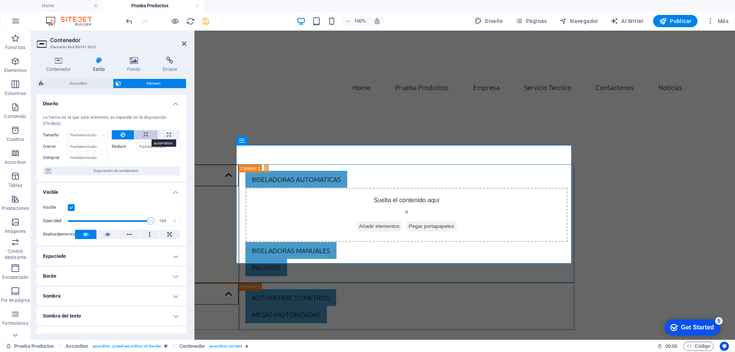
click at [145, 134] on icon at bounding box center [145, 134] width 5 height 9
click at [184, 43] on icon at bounding box center [184, 44] width 5 height 6
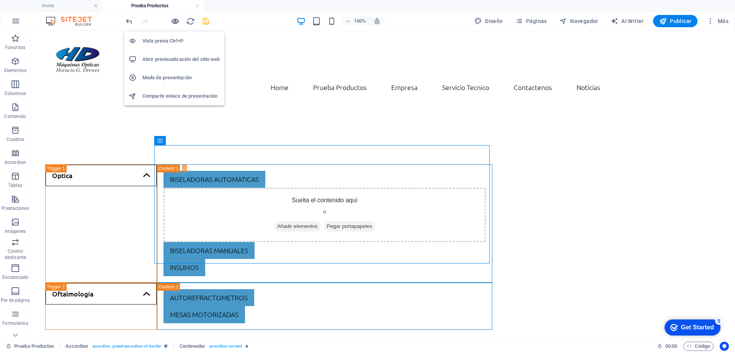
click at [176, 21] on icon "button" at bounding box center [175, 21] width 9 height 9
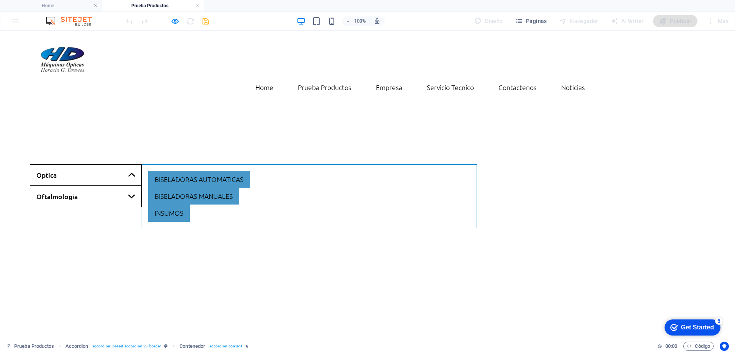
click at [107, 164] on link "Optica" at bounding box center [86, 174] width 112 height 21
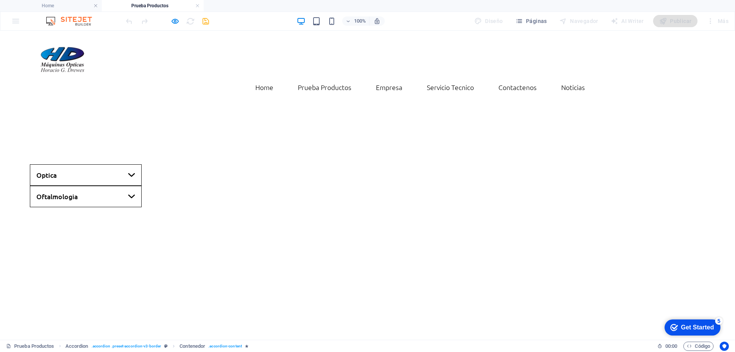
click at [107, 164] on link "Optica" at bounding box center [86, 174] width 112 height 21
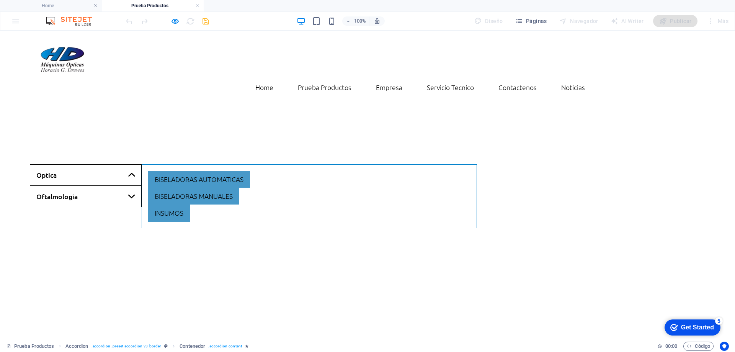
click at [107, 164] on link "Optica" at bounding box center [86, 174] width 112 height 21
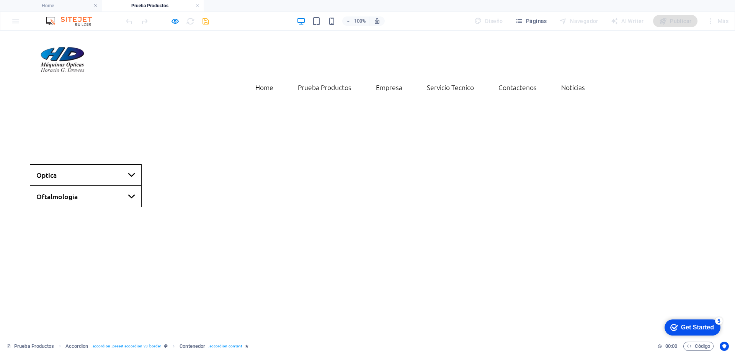
click at [108, 186] on link "Oftalmologia" at bounding box center [86, 196] width 112 height 21
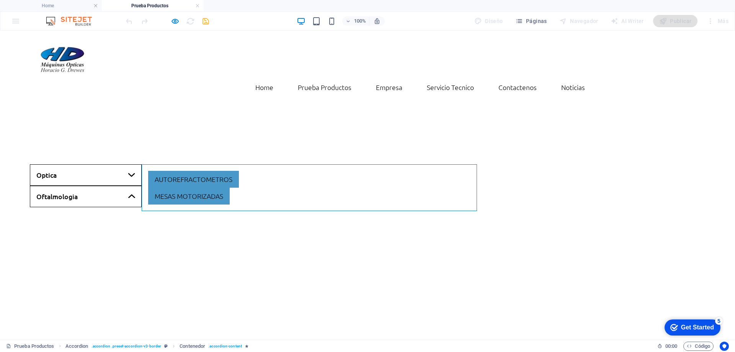
click at [108, 186] on link "Oftalmologia" at bounding box center [86, 196] width 112 height 21
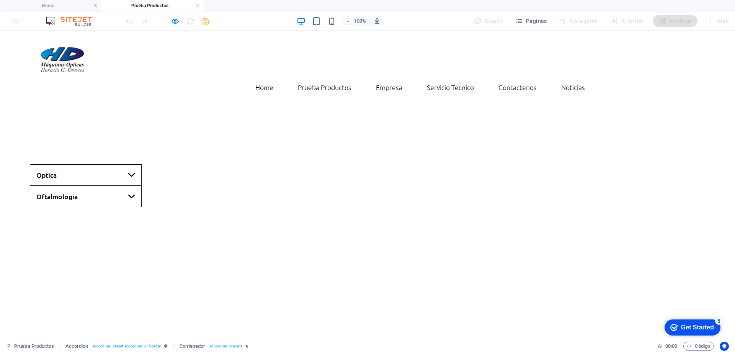
click at [114, 164] on link "Optica" at bounding box center [86, 174] width 112 height 21
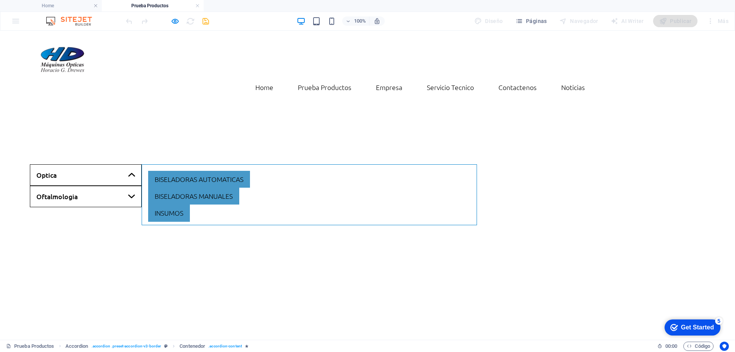
click at [113, 186] on link "Oftalmologia" at bounding box center [86, 196] width 112 height 21
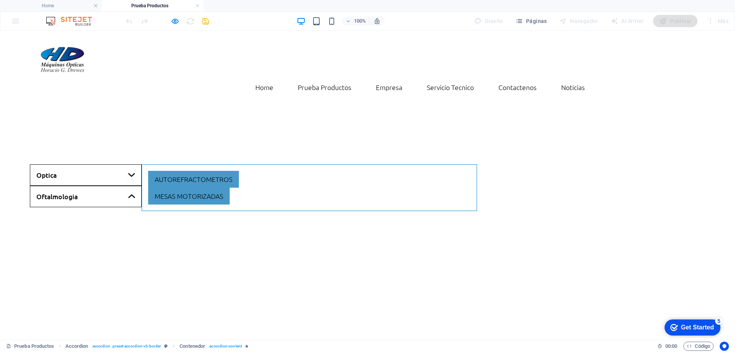
click at [111, 164] on link "Optica" at bounding box center [86, 174] width 112 height 21
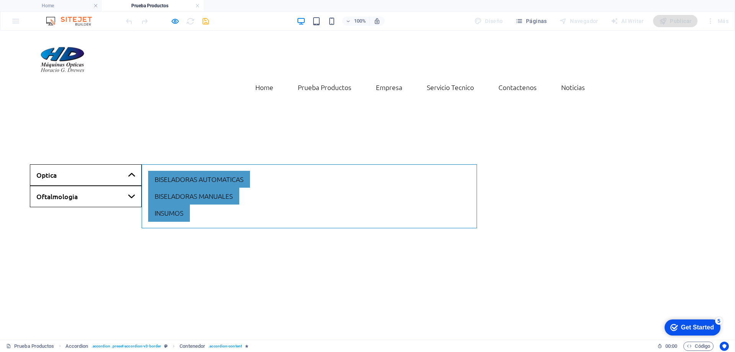
click at [104, 186] on link "Oftalmologia" at bounding box center [86, 196] width 112 height 21
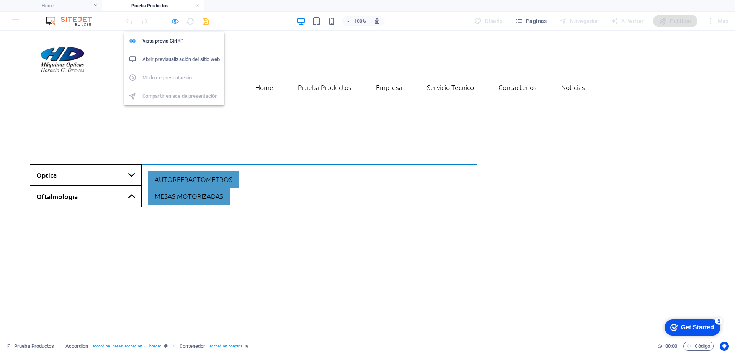
click at [174, 24] on icon "button" at bounding box center [175, 21] width 9 height 9
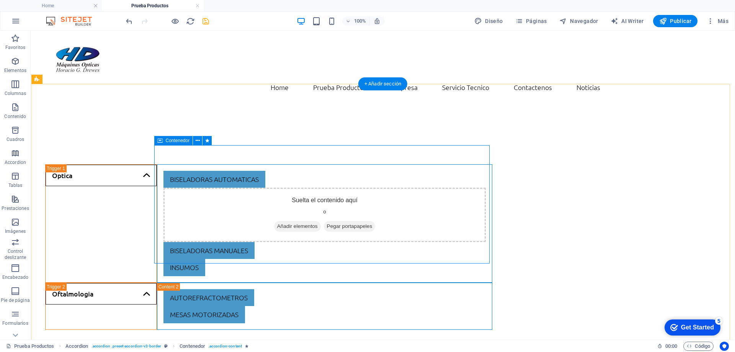
click at [157, 168] on div "Biseladoras automaticas Suelta el contenido aquí o Añadir elementos Pegar porta…" at bounding box center [324, 223] width 335 height 118
select select "px"
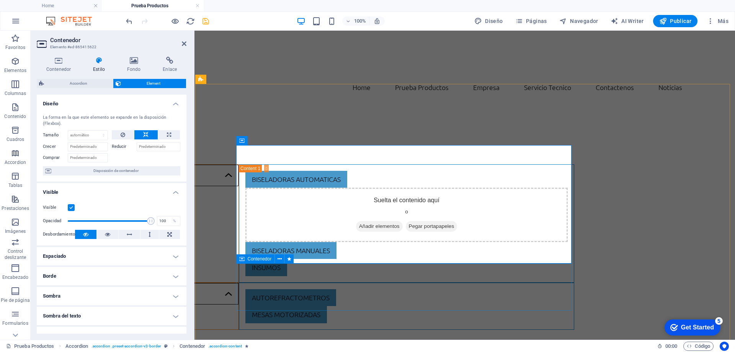
click at [240, 284] on div "autorefractometros mesas motorizadas" at bounding box center [406, 305] width 335 height 47
select select "px"
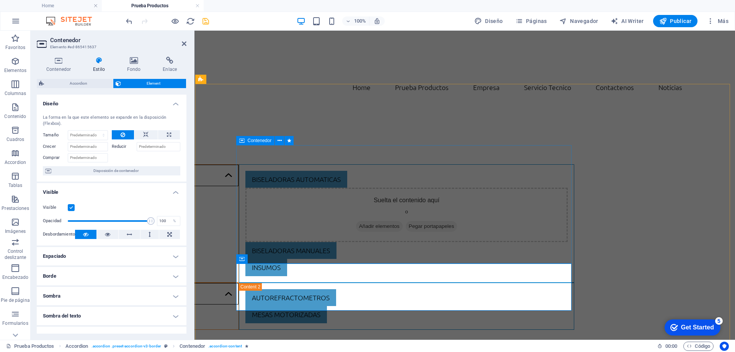
click at [242, 183] on div "Biseladoras automaticas Suelta el contenido aquí o Añadir elementos Pegar porta…" at bounding box center [406, 223] width 335 height 118
select select "px"
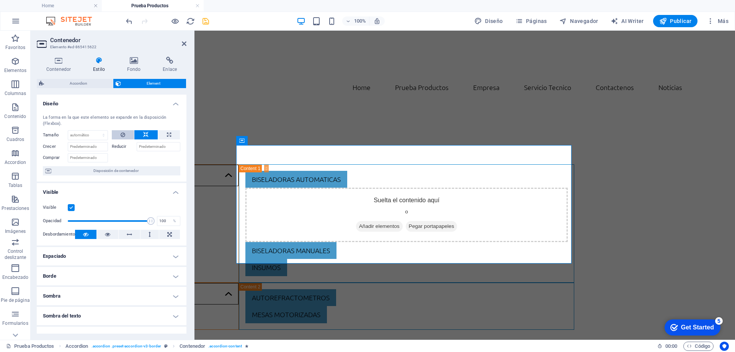
click at [122, 132] on icon at bounding box center [123, 134] width 5 height 9
click at [182, 44] on icon at bounding box center [184, 44] width 5 height 6
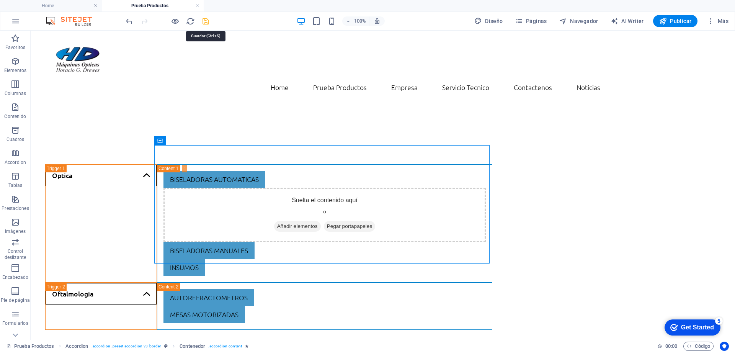
click at [204, 22] on icon "save" at bounding box center [205, 21] width 9 height 9
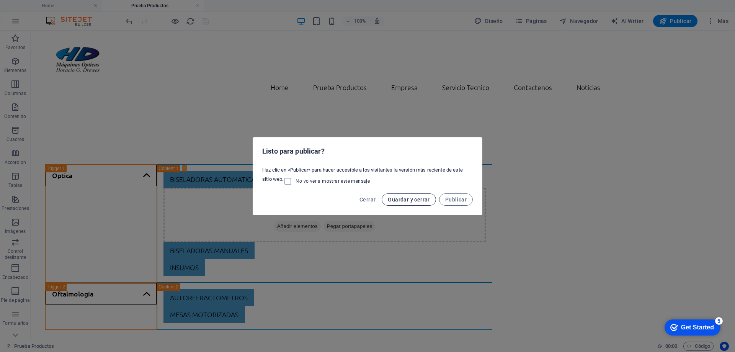
click at [425, 198] on span "Guardar y cerrar" at bounding box center [409, 199] width 42 height 6
